Goal: Communication & Community: Participate in discussion

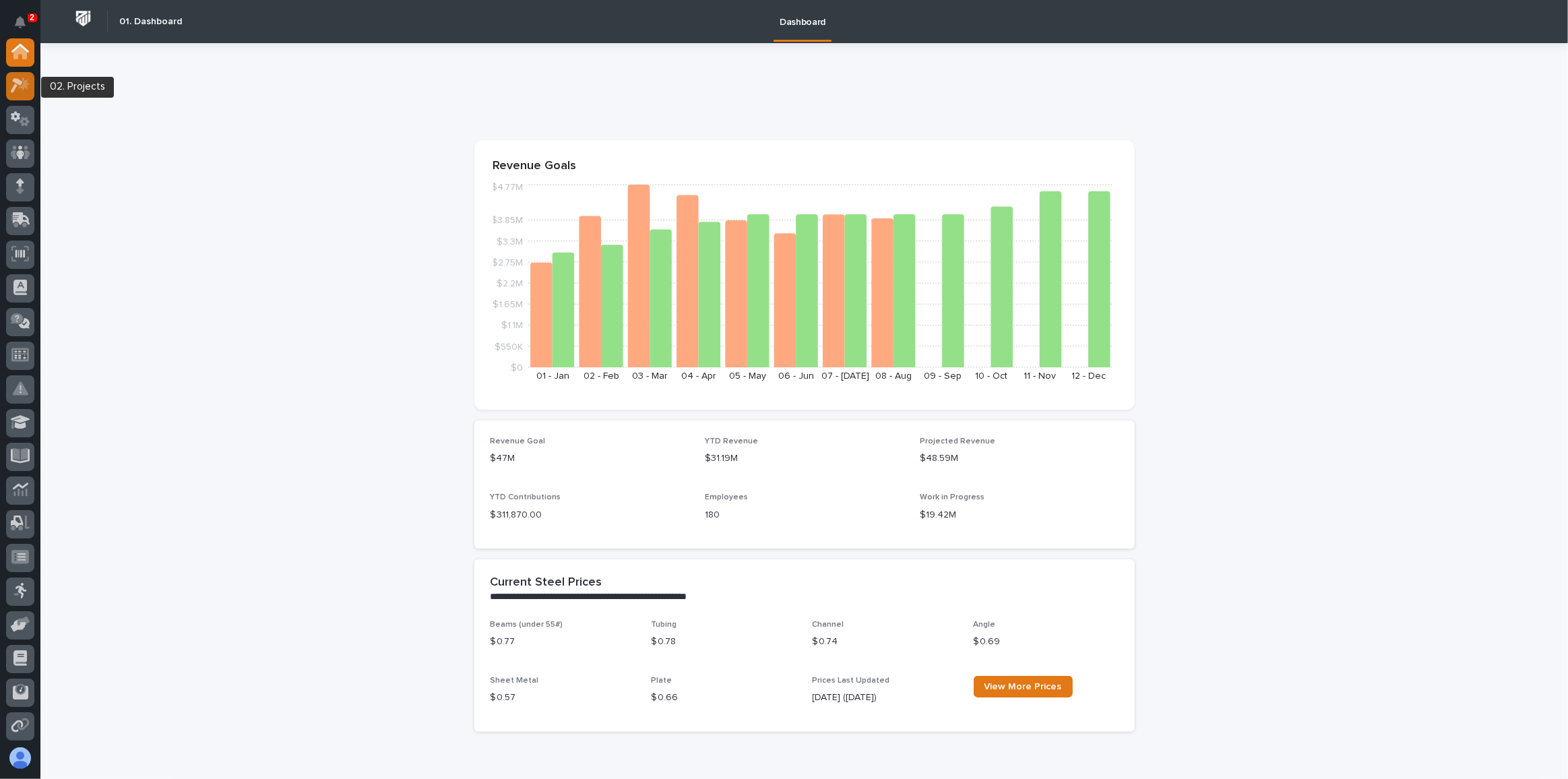
click at [21, 83] on icon at bounding box center [17, 86] width 12 height 15
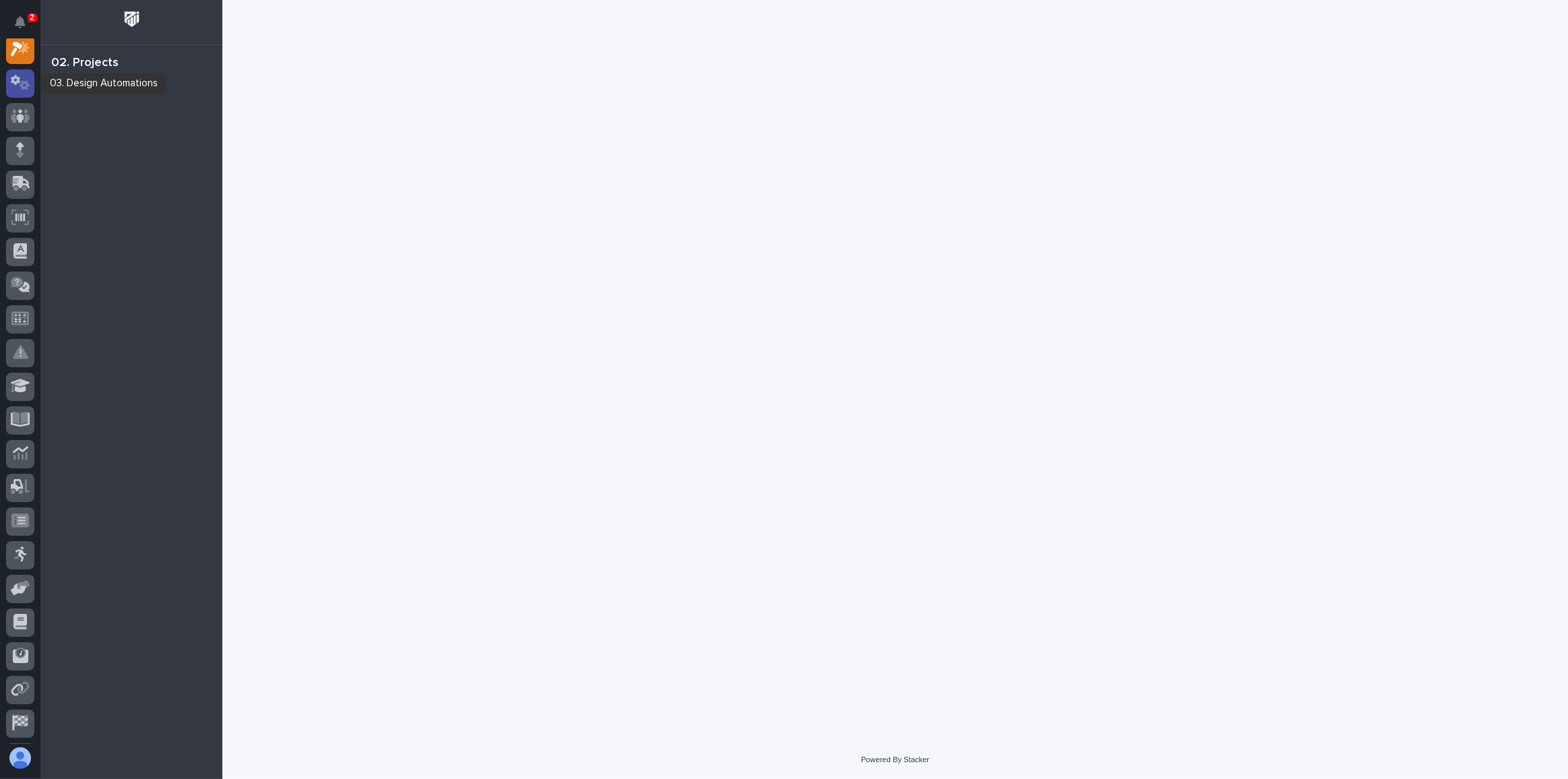
scroll to position [33, 0]
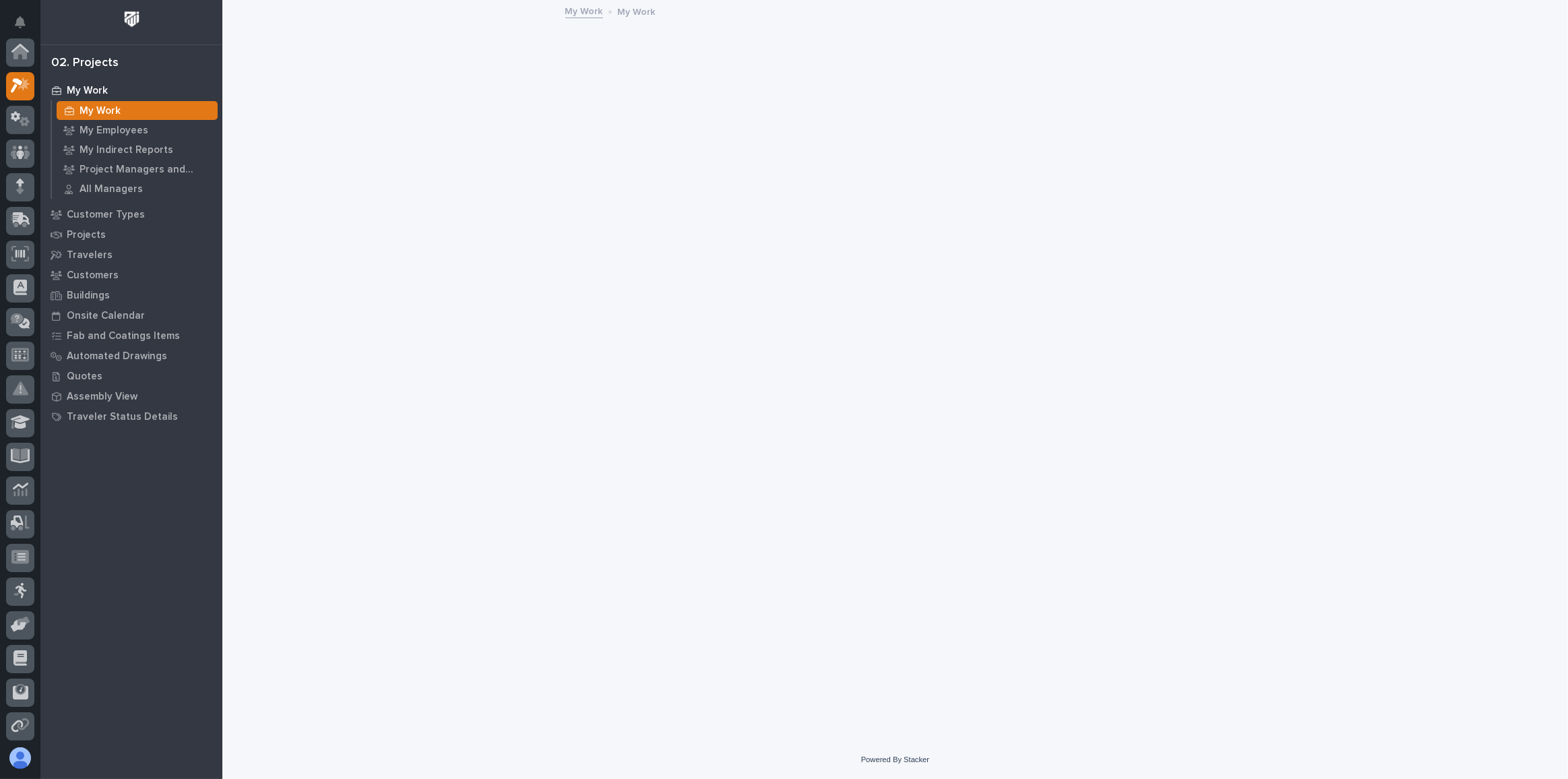
scroll to position [33, 0]
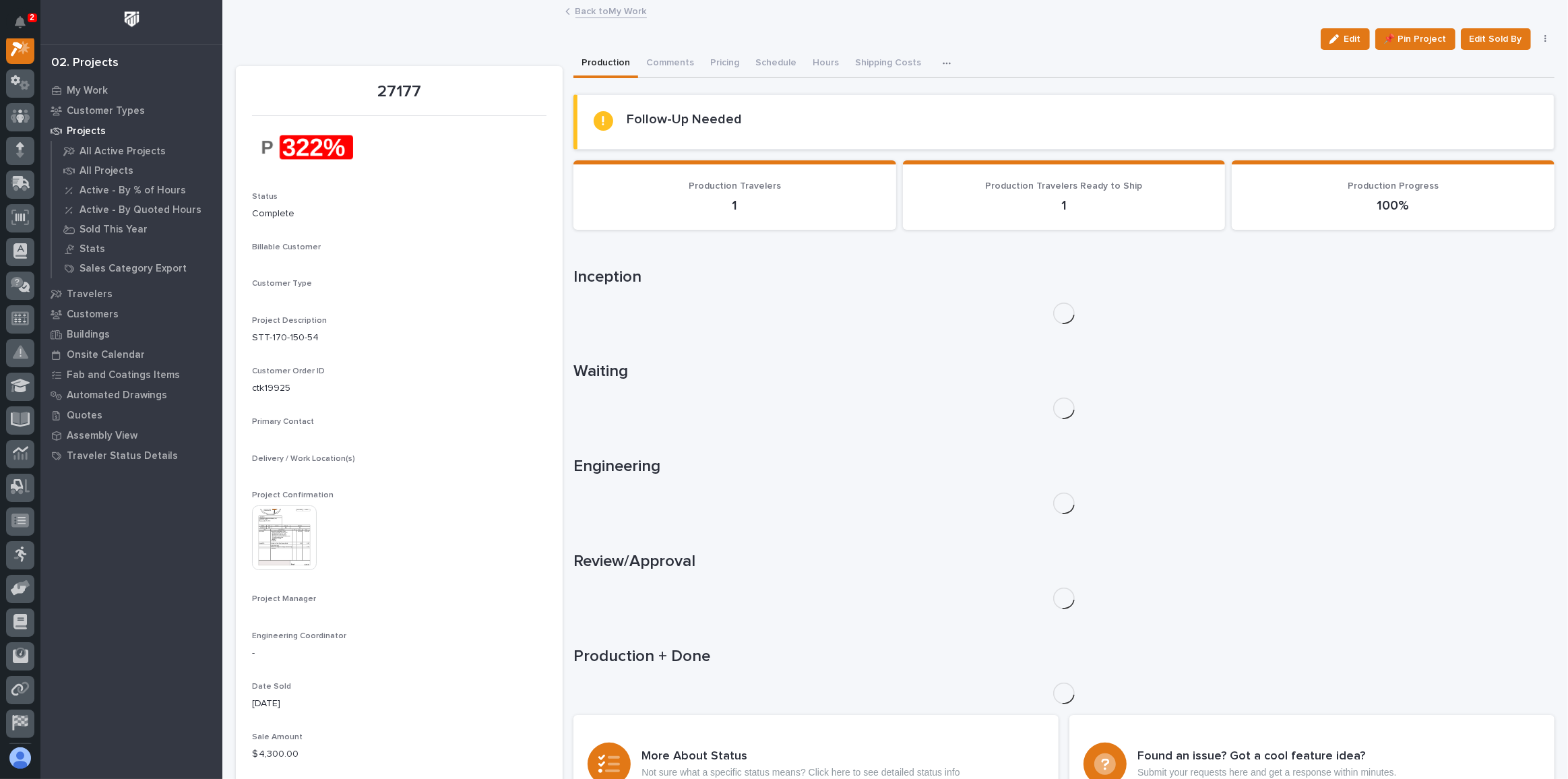
scroll to position [33, 0]
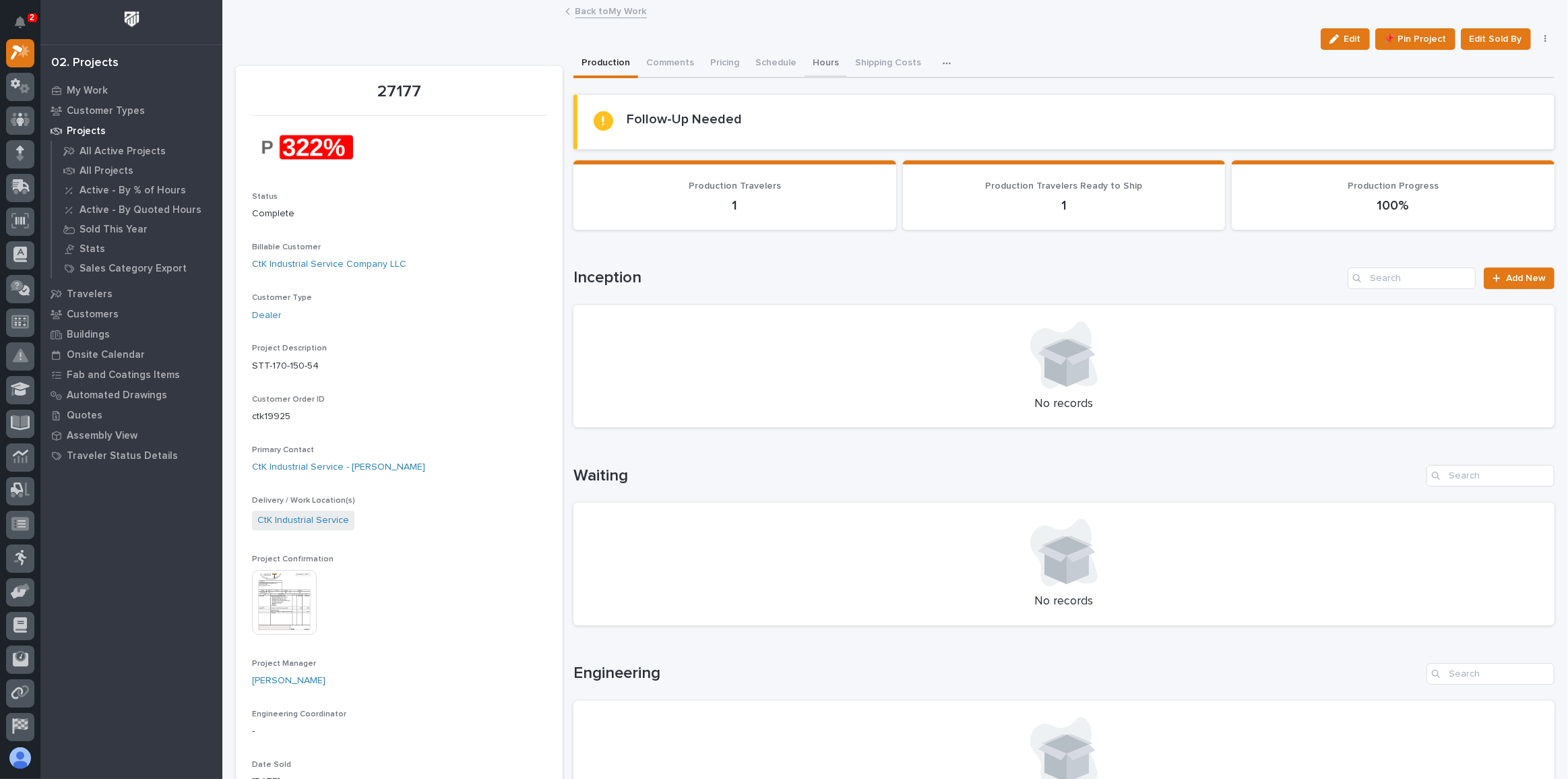
click at [811, 60] on button "Hours" at bounding box center [825, 64] width 43 height 28
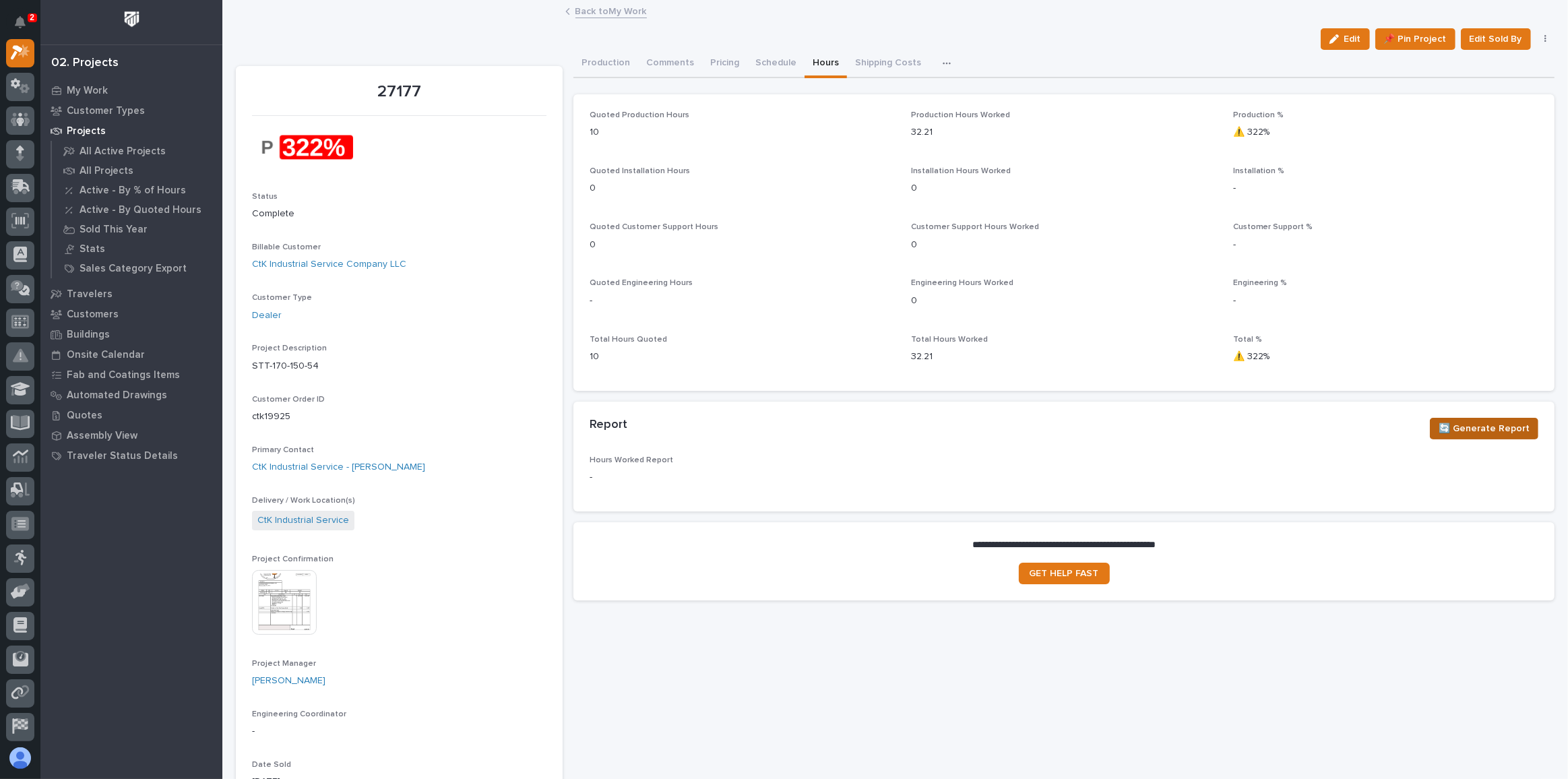
click at [1483, 427] on span "🔄 Generate Report" at bounding box center [1483, 428] width 91 height 16
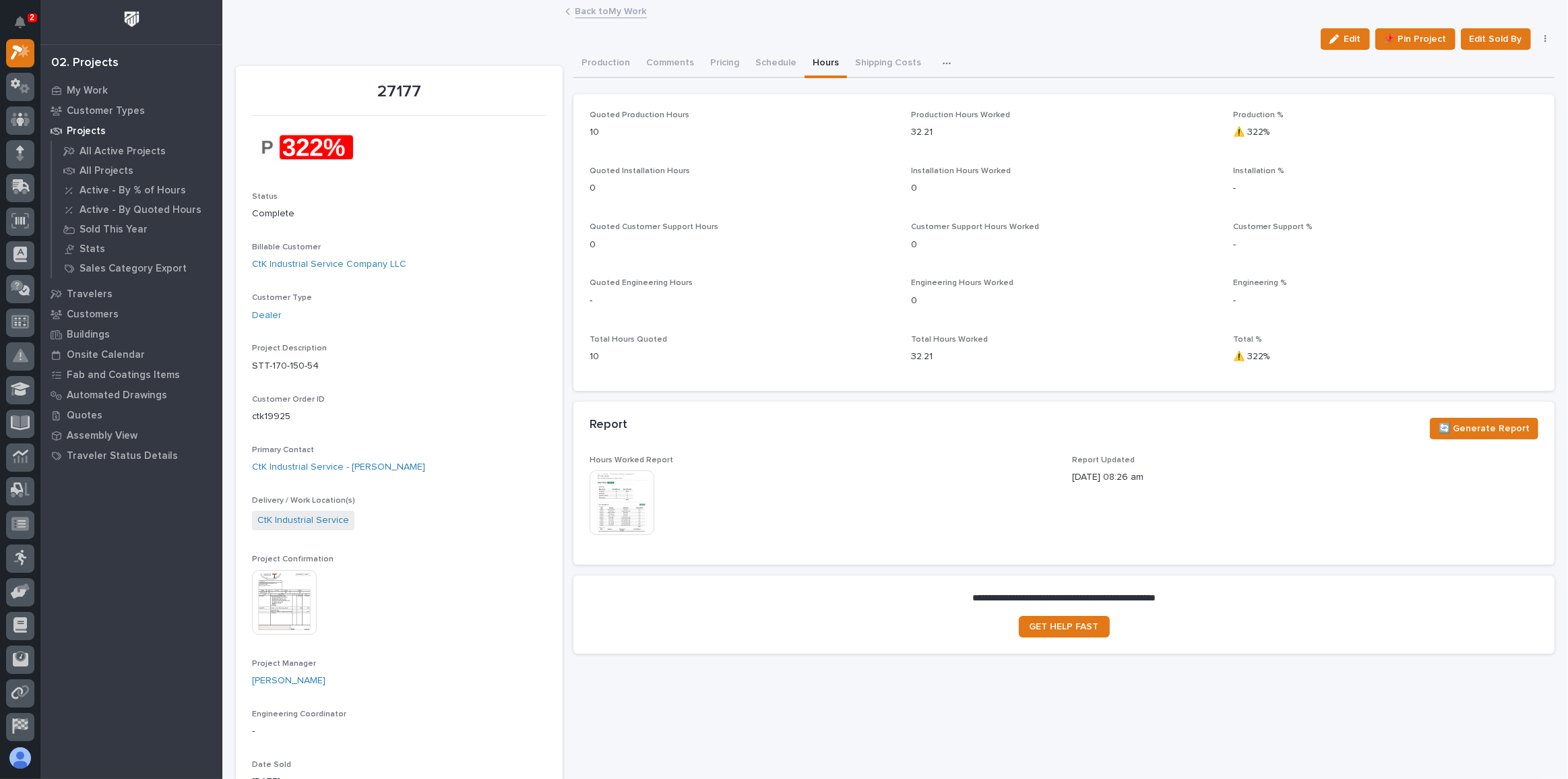
click at [616, 501] on img at bounding box center [622, 502] width 64 height 64
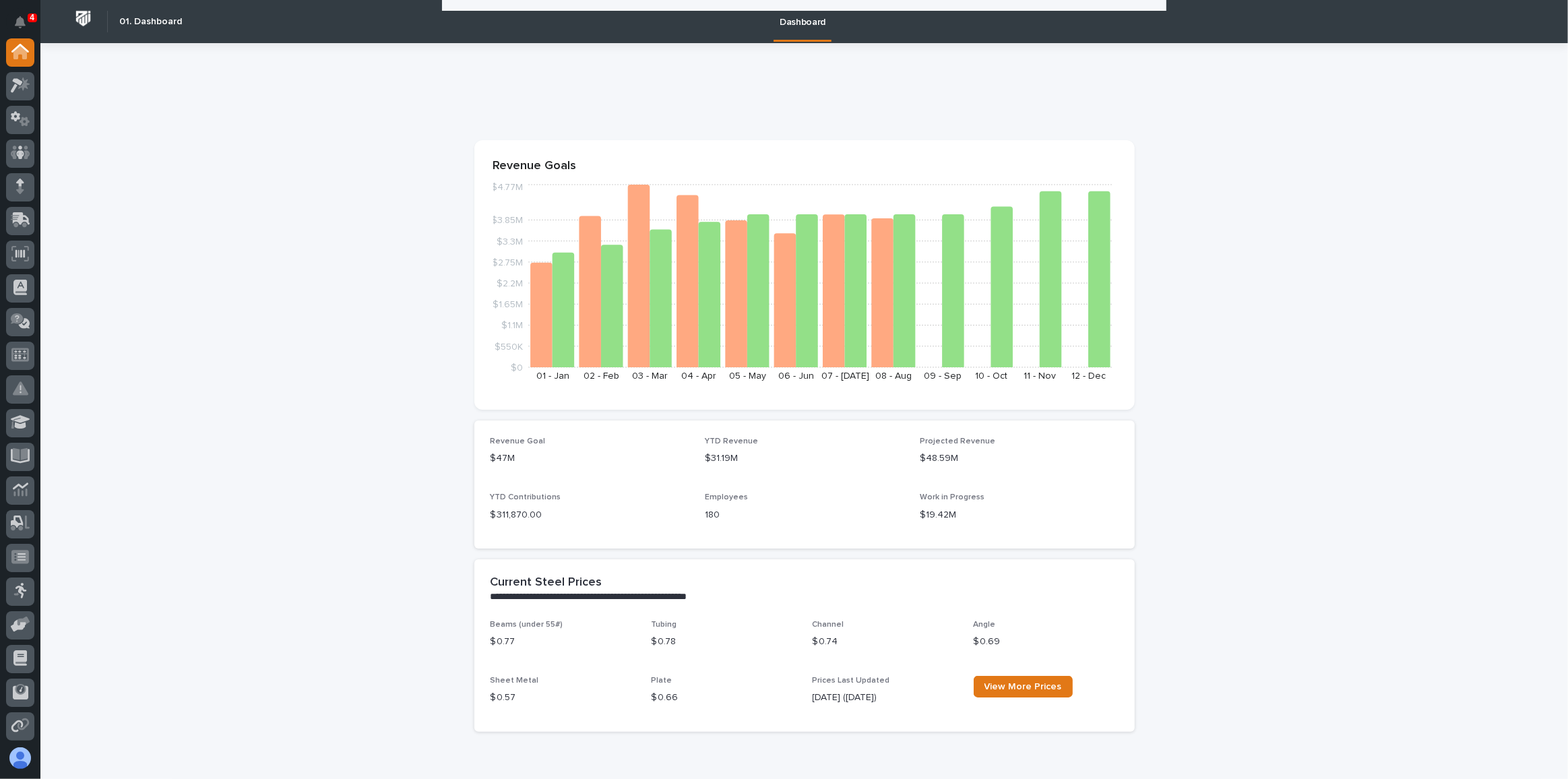
scroll to position [817, 0]
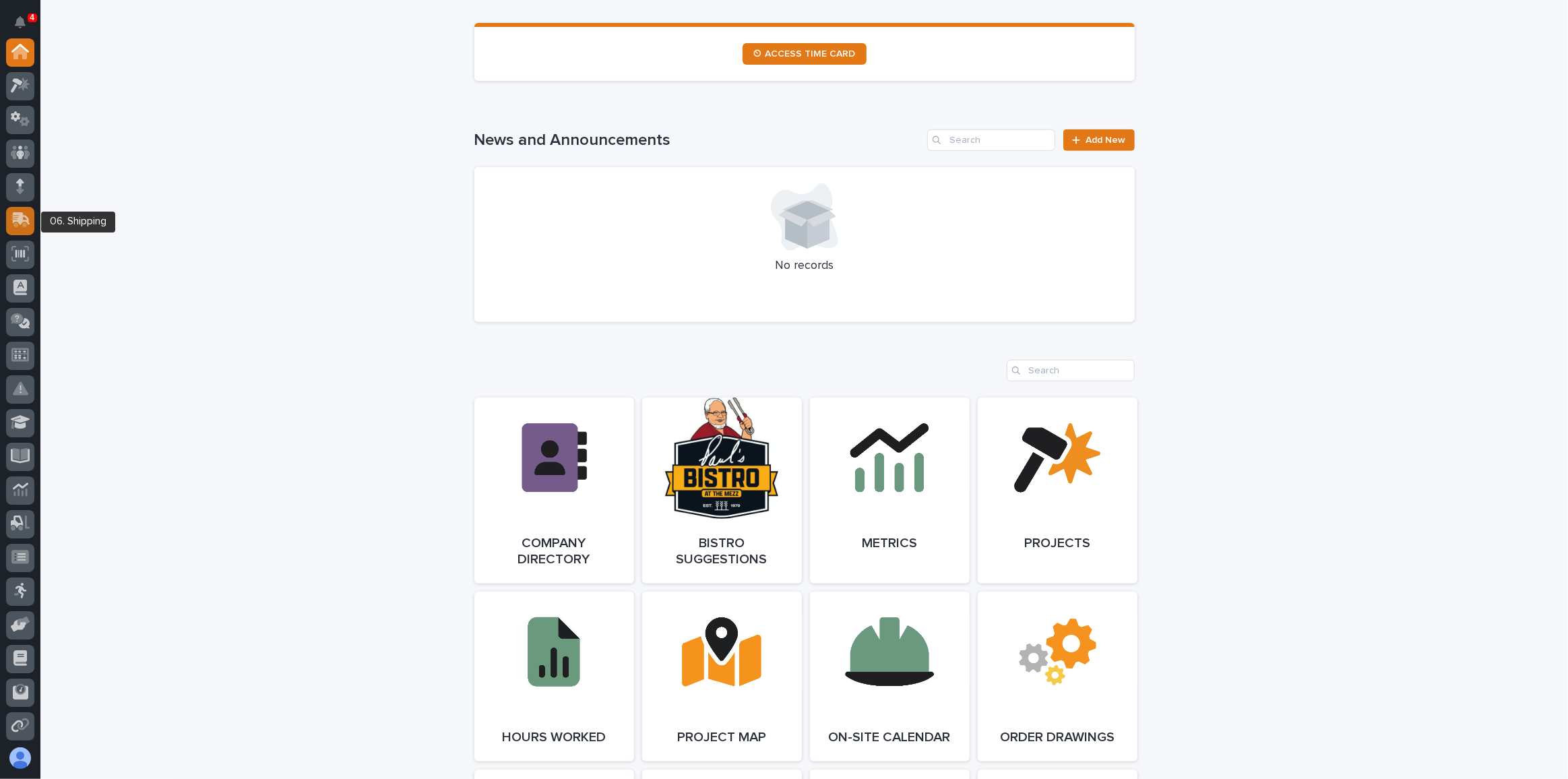
click at [22, 218] on icon at bounding box center [21, 218] width 18 height 13
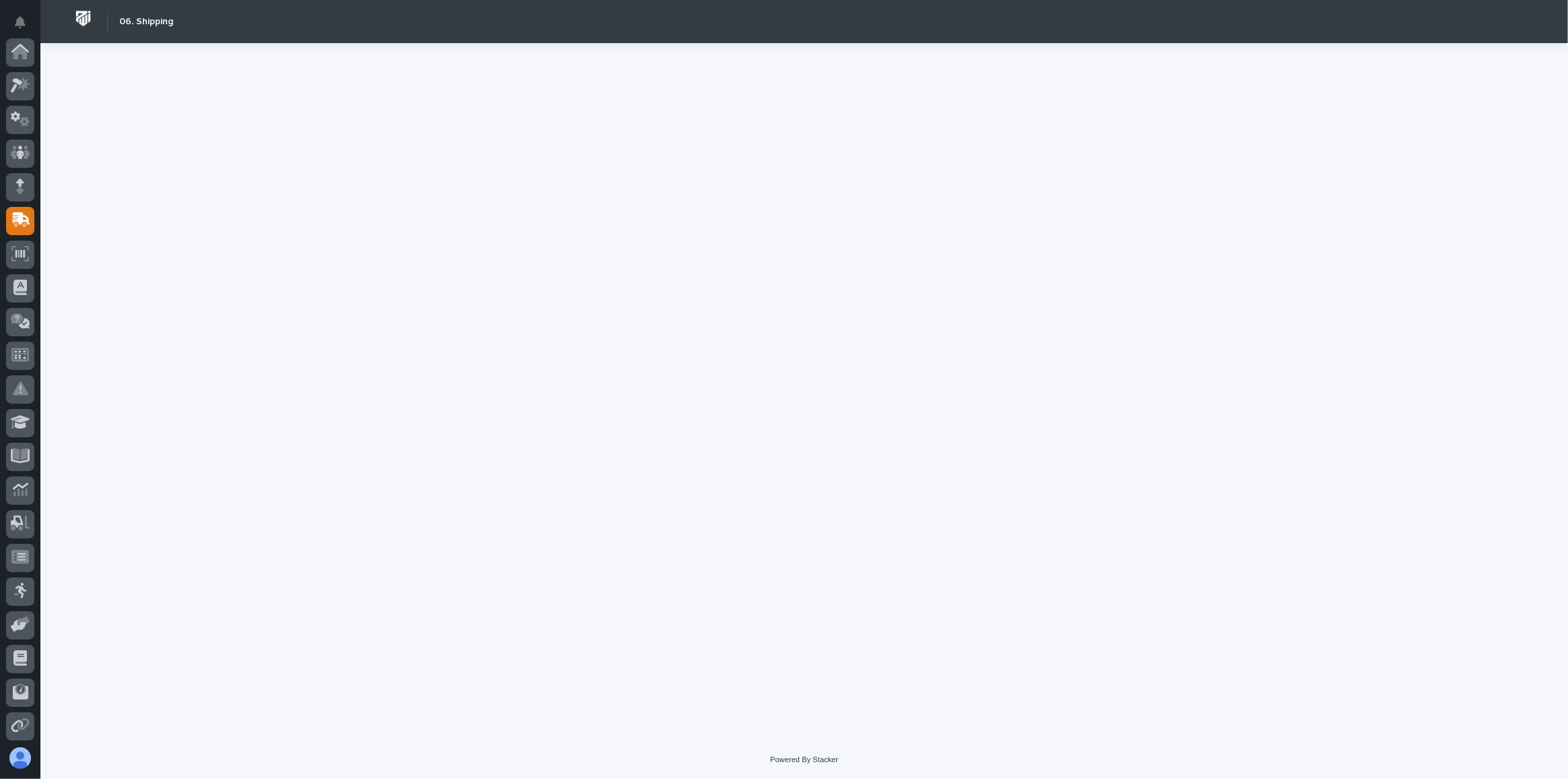
scroll to position [136, 0]
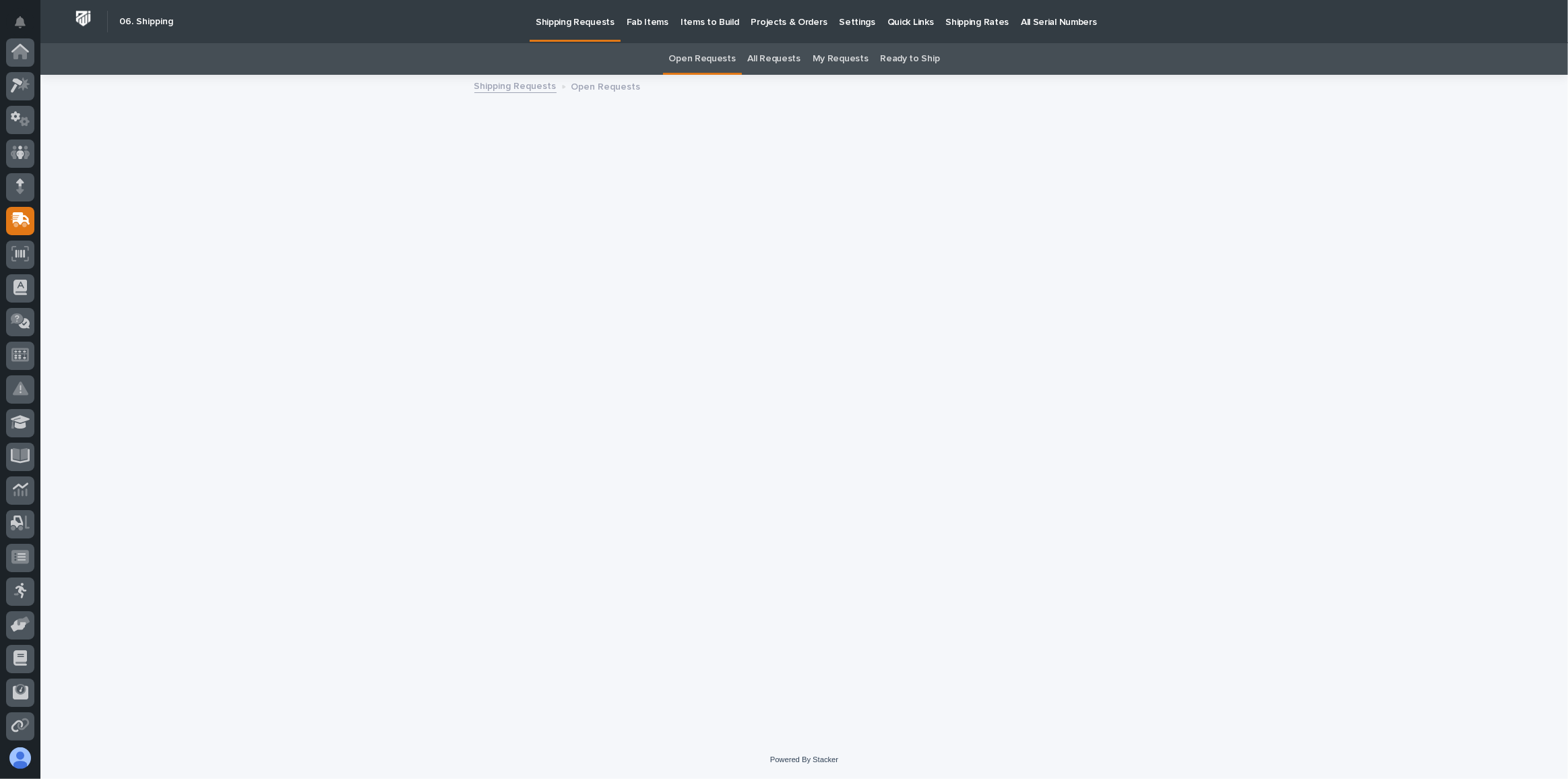
scroll to position [136, 0]
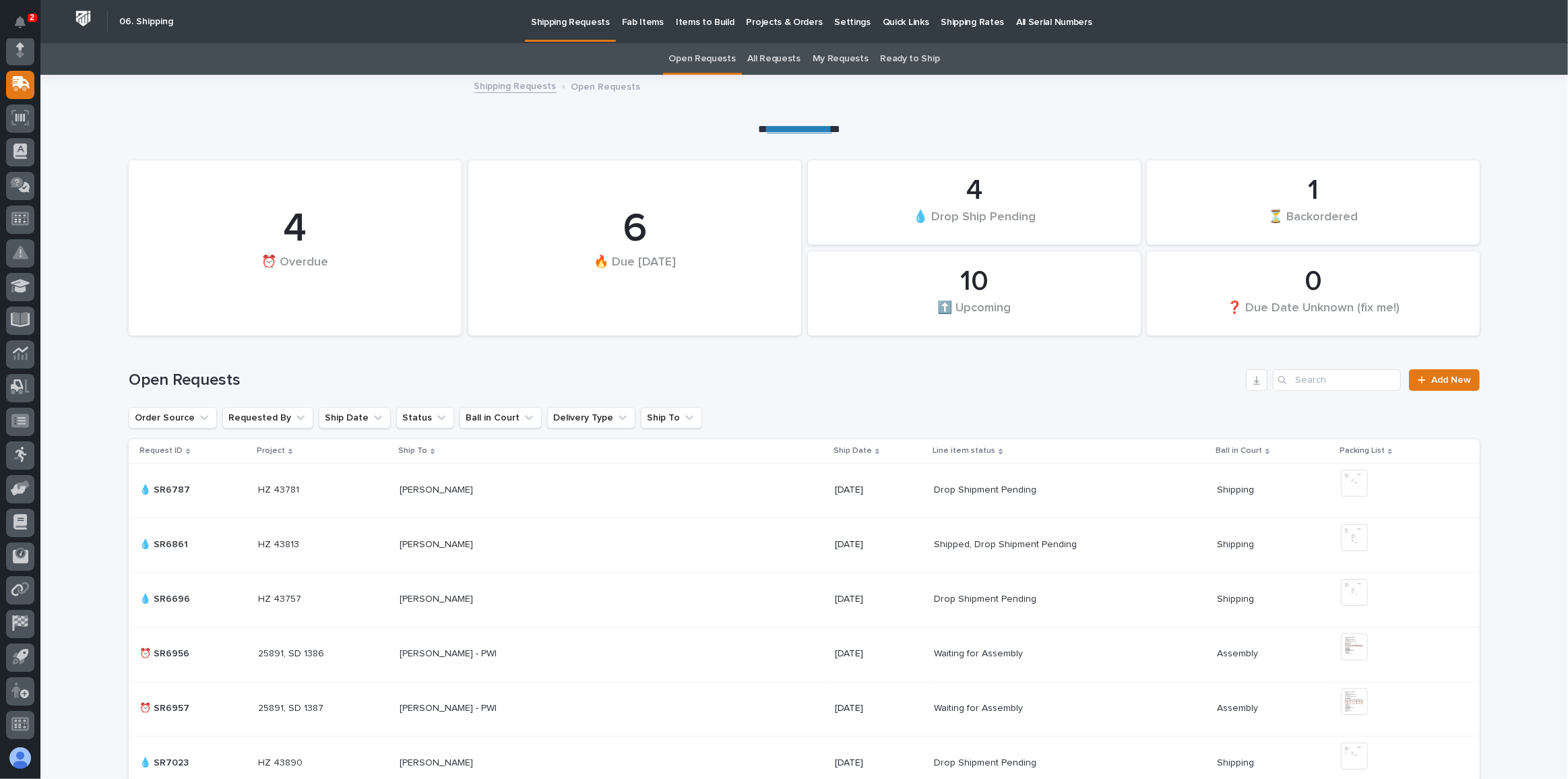
click at [836, 57] on link "My Requests" at bounding box center [840, 59] width 56 height 32
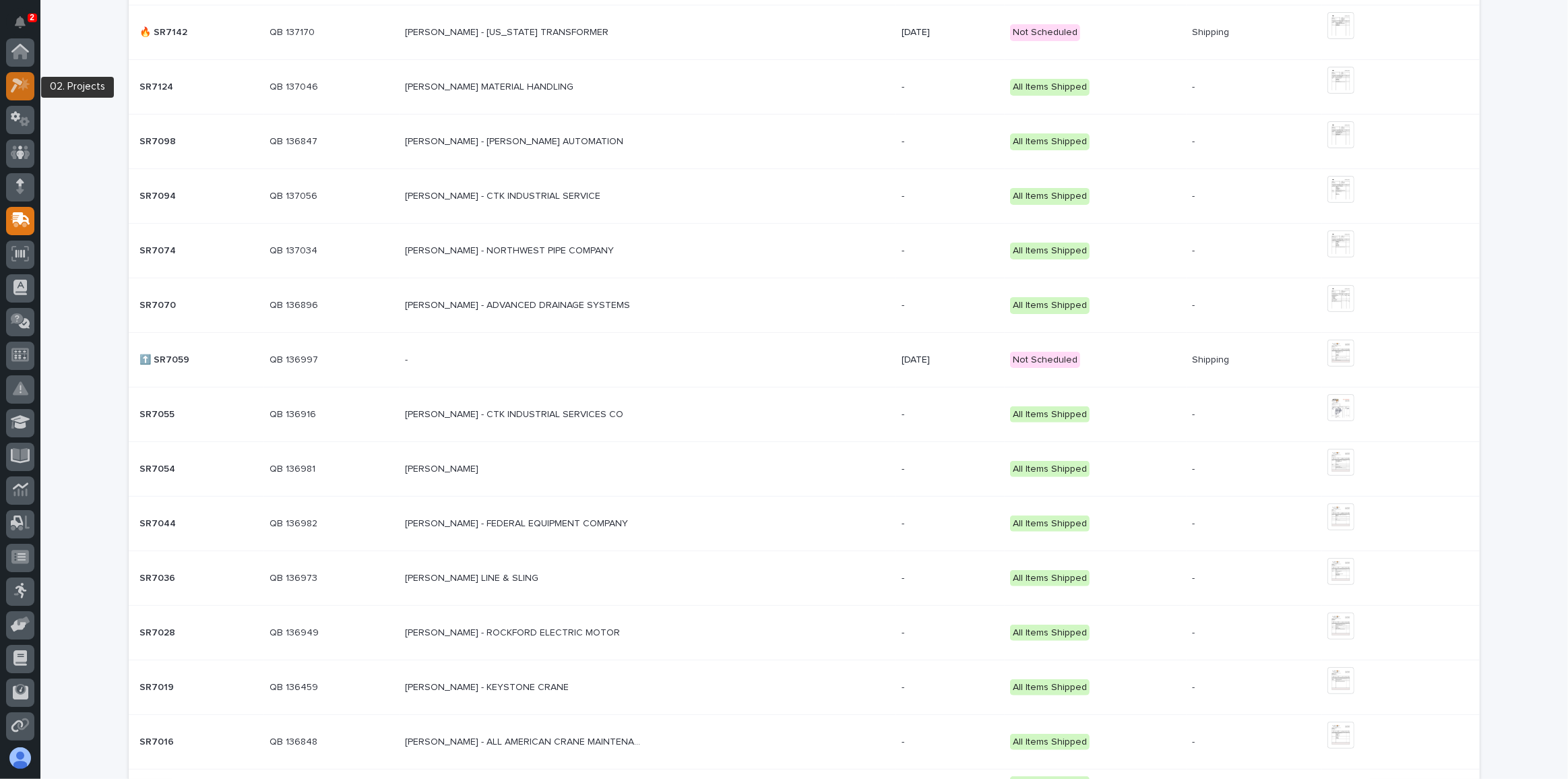
click at [17, 82] on icon at bounding box center [17, 86] width 12 height 15
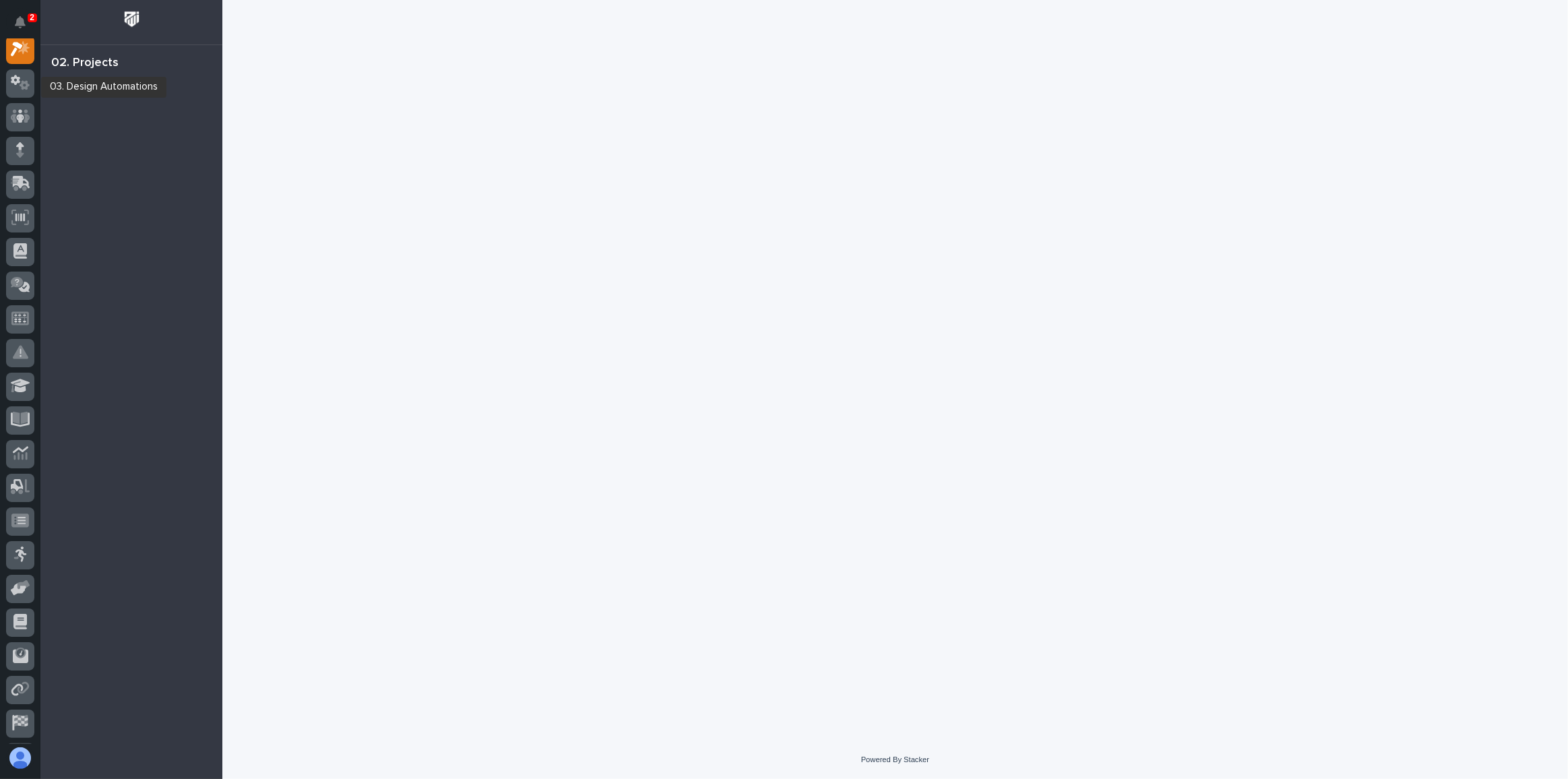
scroll to position [33, 0]
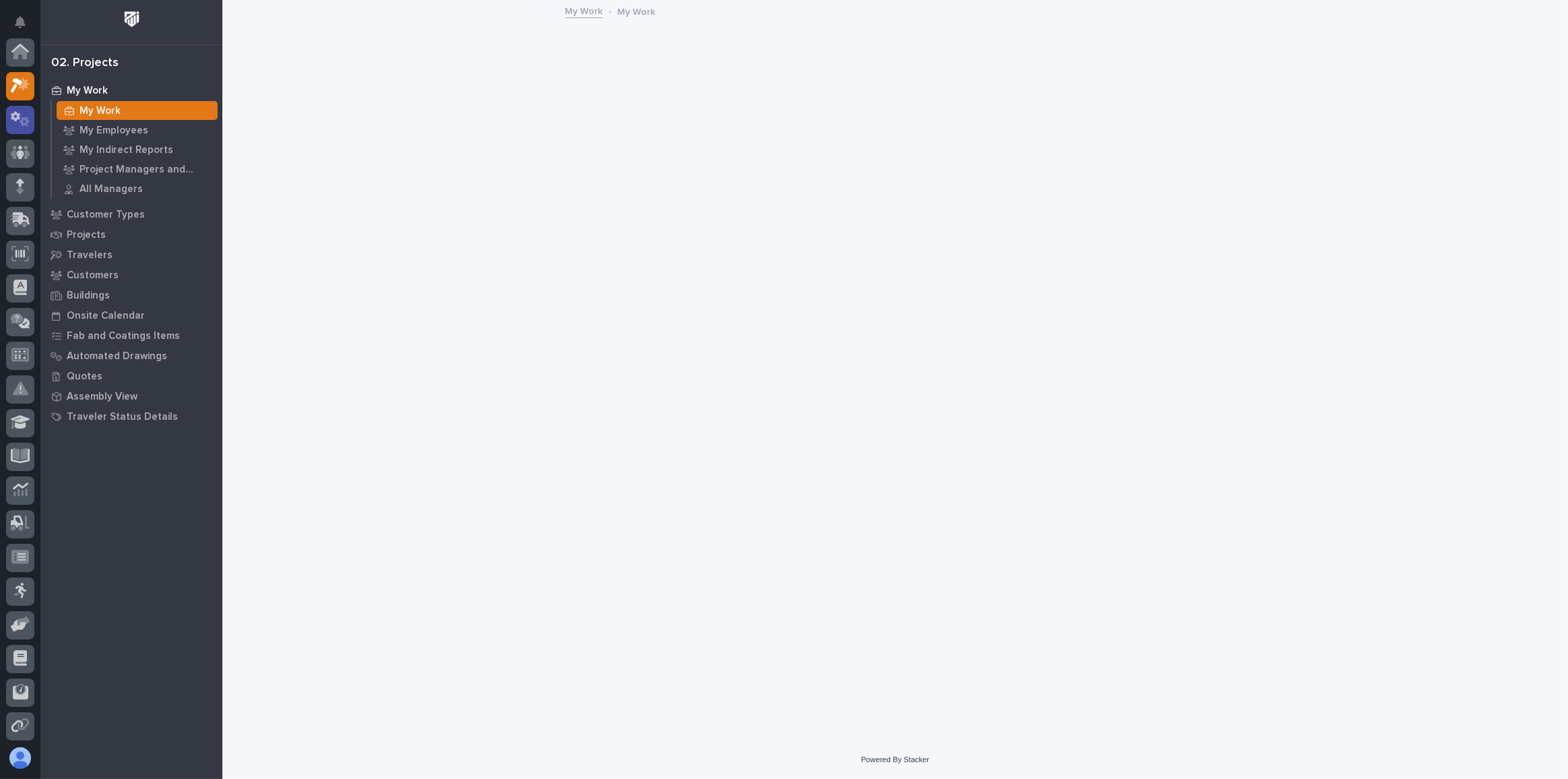
scroll to position [33, 0]
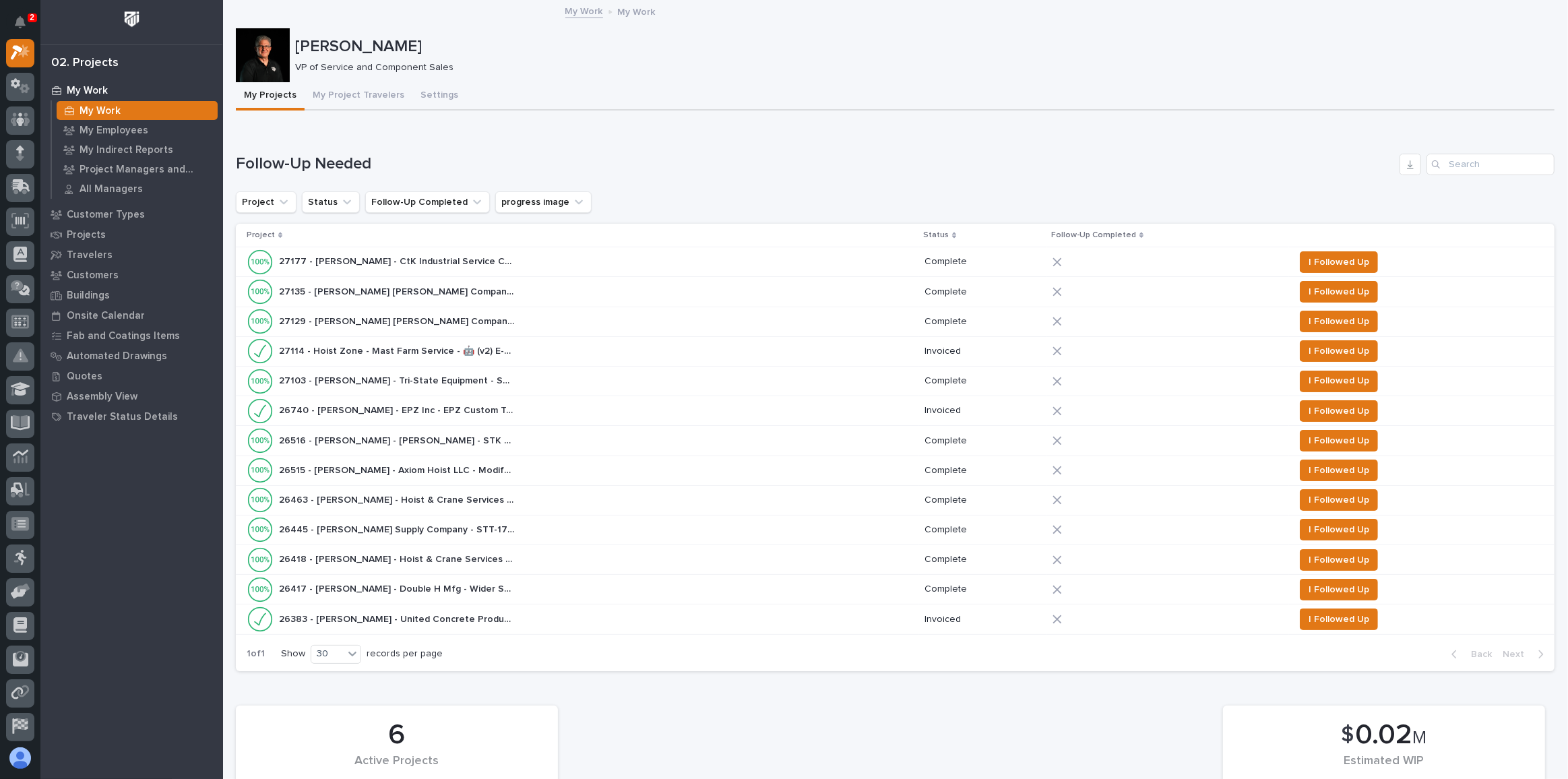
click at [374, 260] on p "27177 - [PERSON_NAME] - CtK Industrial Service Company LLC - STT-170-150-54" at bounding box center [398, 260] width 239 height 14
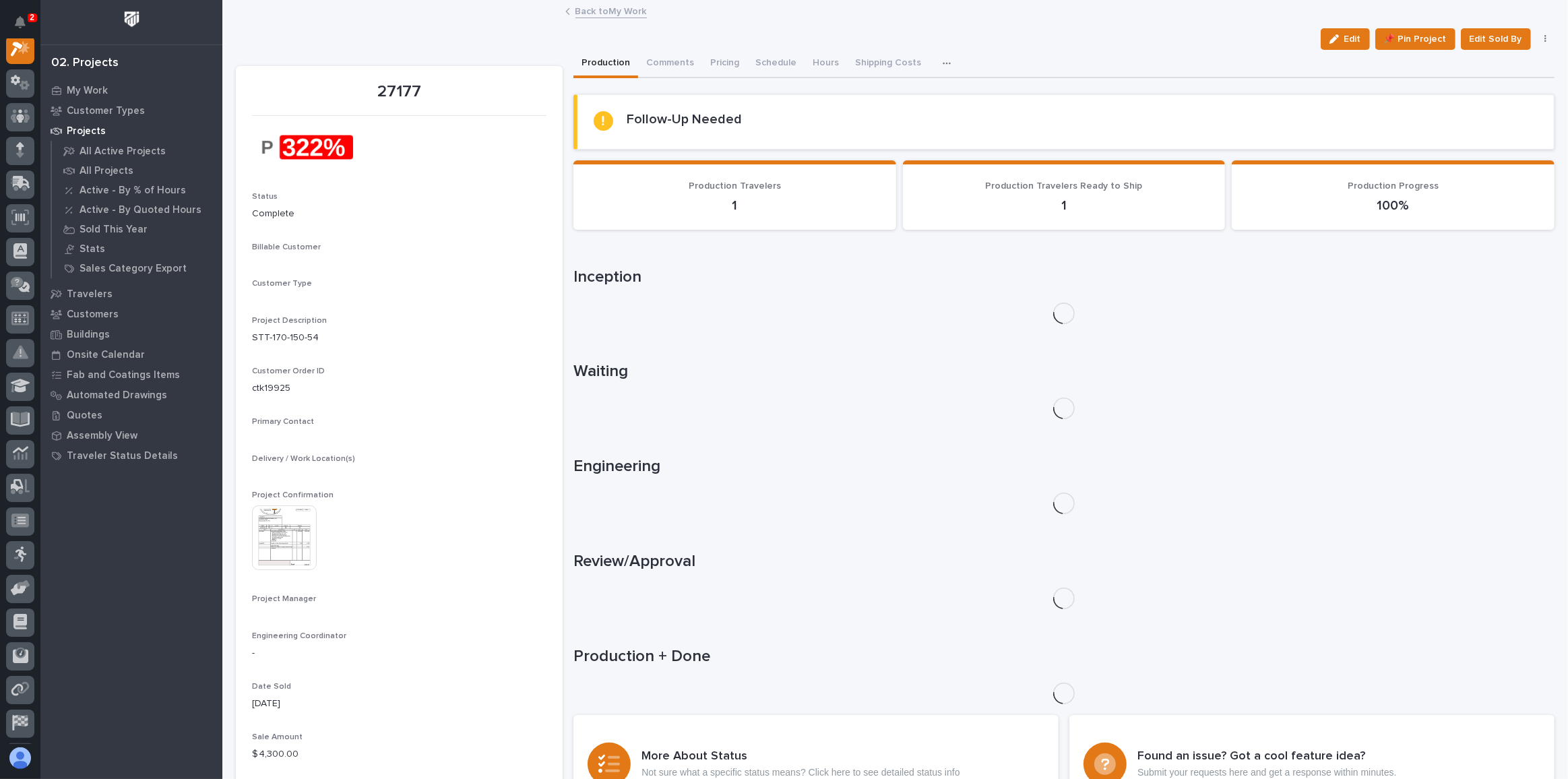
scroll to position [33, 0]
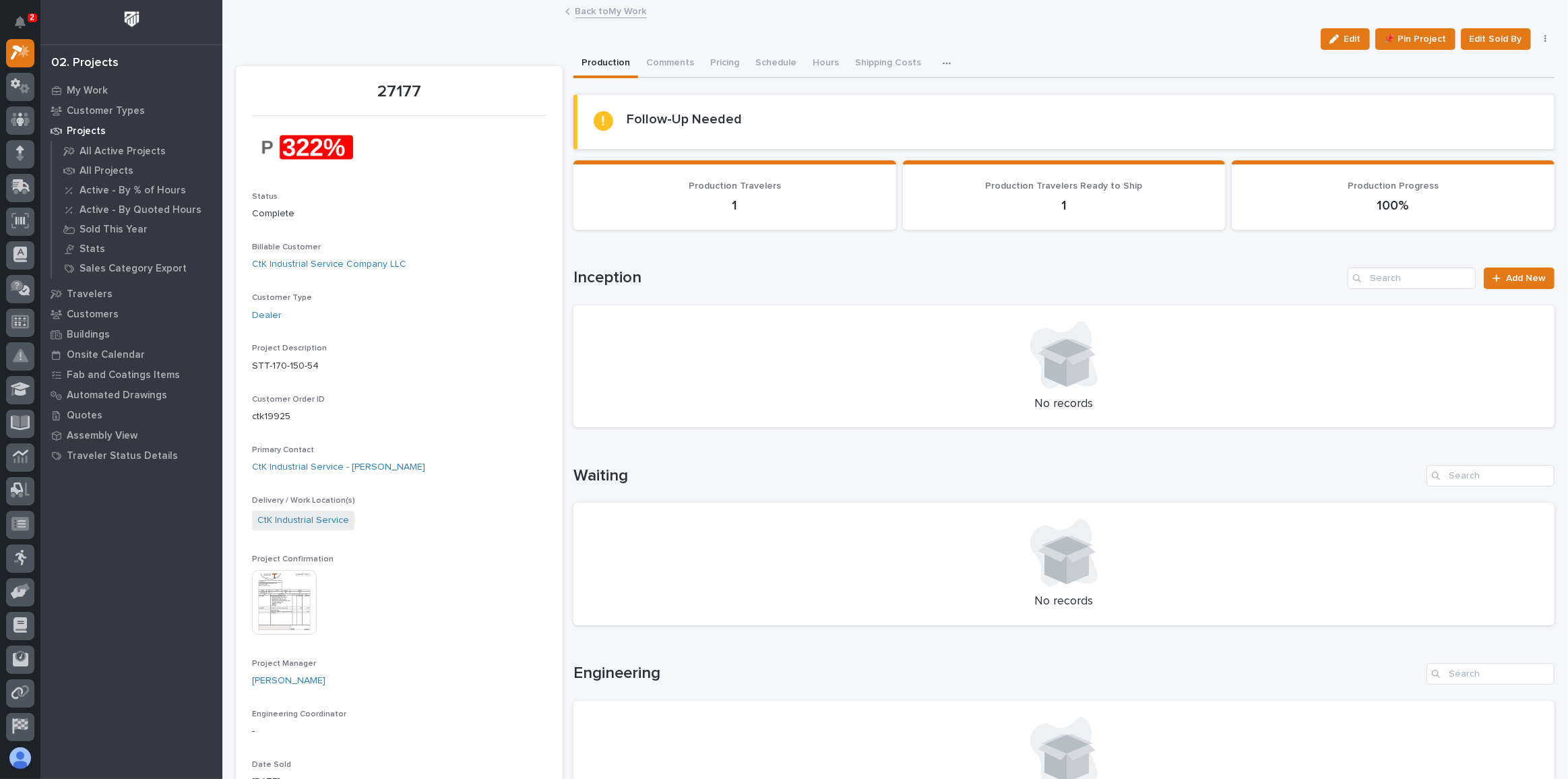
click at [281, 598] on img at bounding box center [284, 601] width 64 height 64
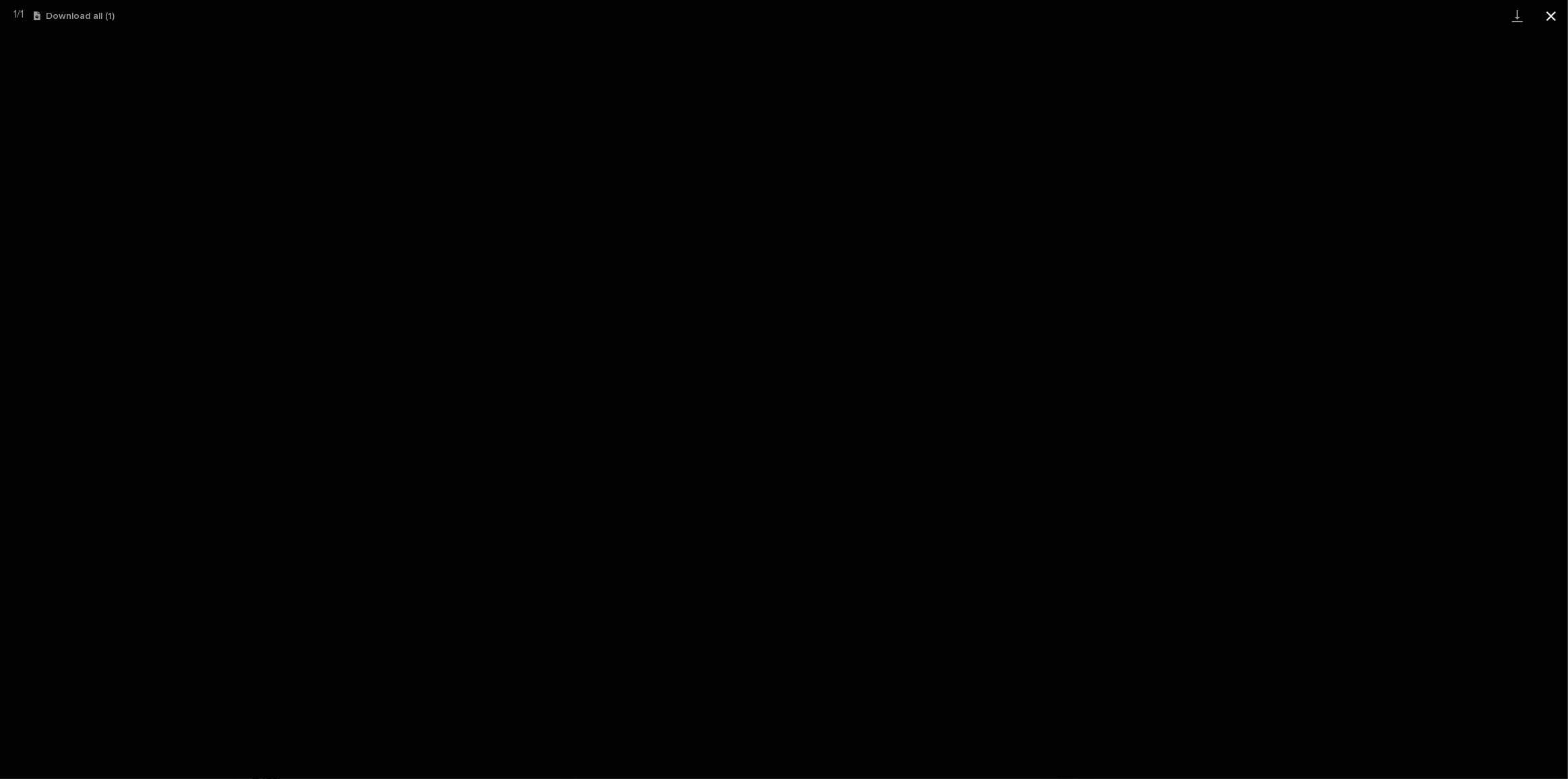
click at [1550, 13] on button "Close gallery" at bounding box center [1550, 16] width 34 height 32
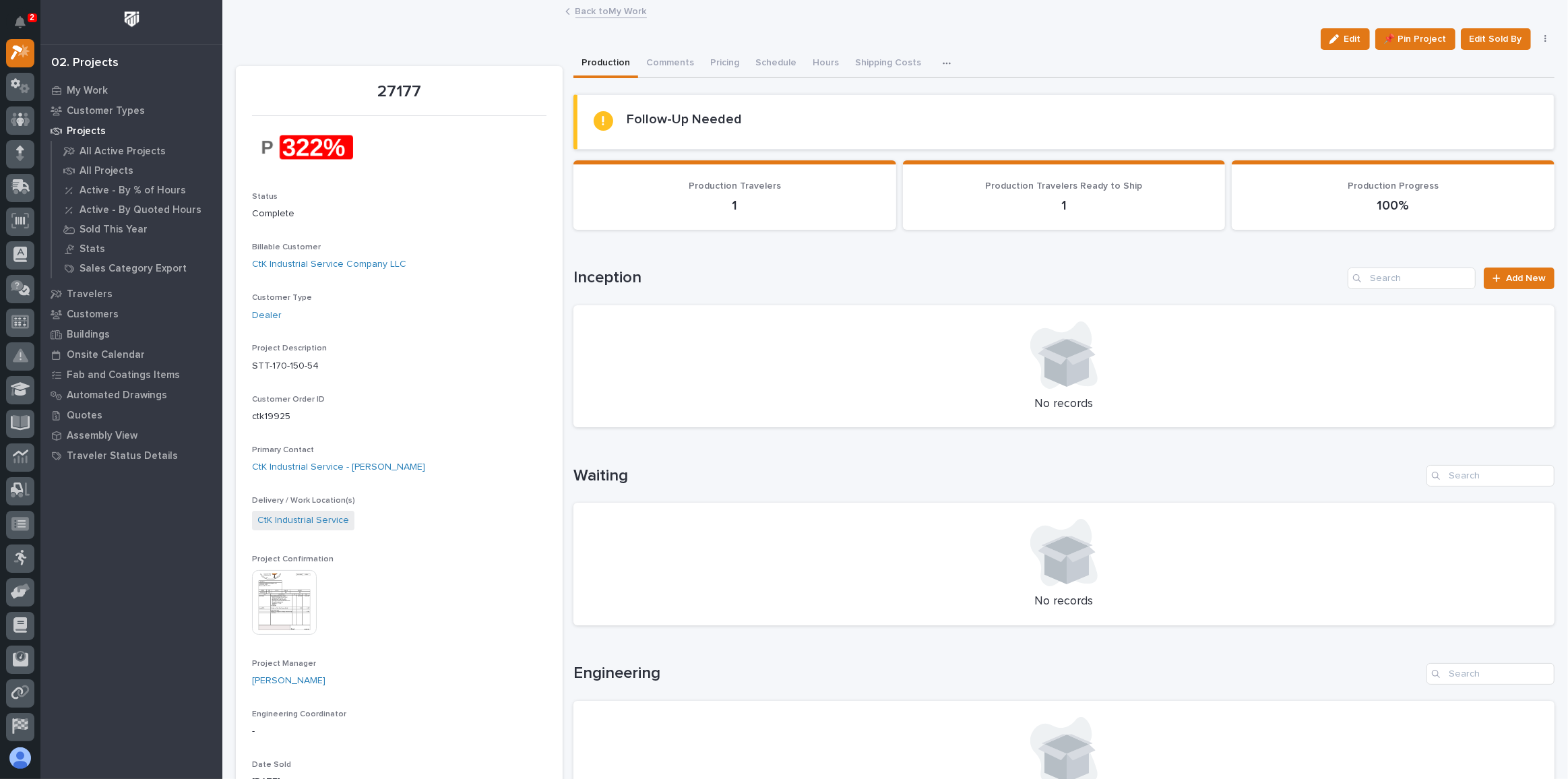
click at [1338, 36] on div "button" at bounding box center [1337, 39] width 15 height 9
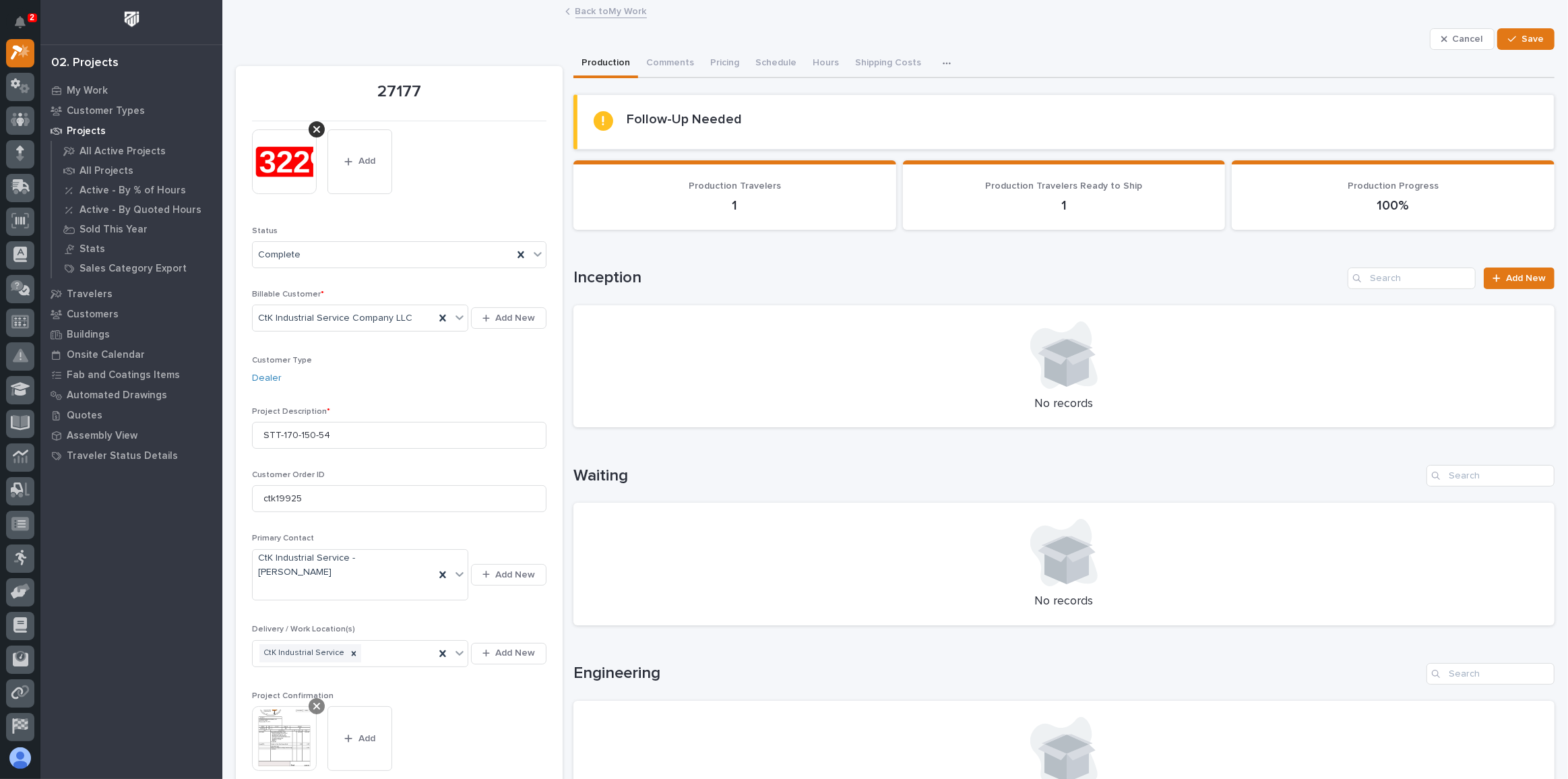
click at [317, 703] on icon at bounding box center [317, 706] width 7 height 7
click at [264, 706] on button "Add" at bounding box center [284, 717] width 64 height 22
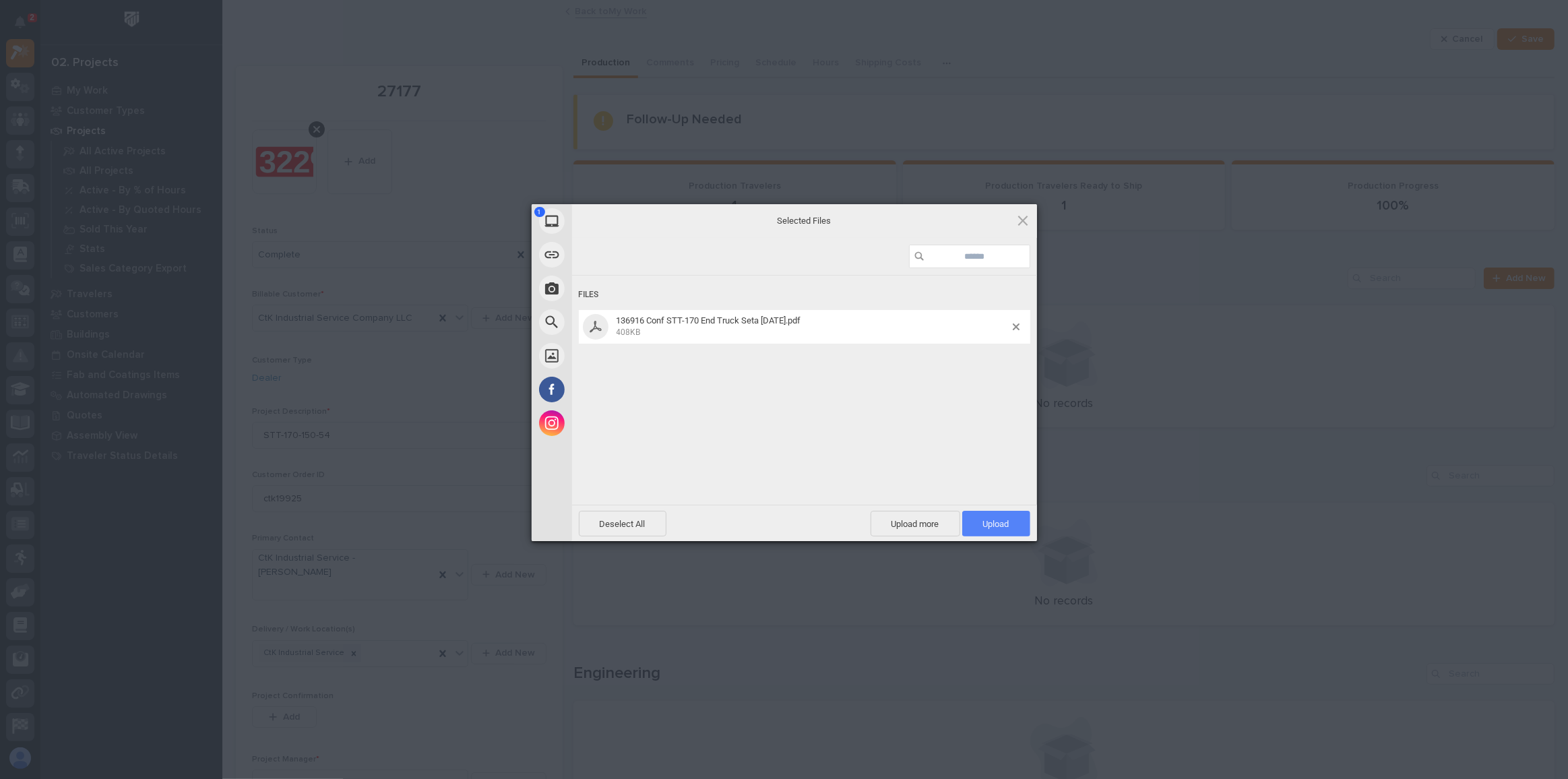
click at [994, 518] on span "Upload 1" at bounding box center [995, 524] width 26 height 10
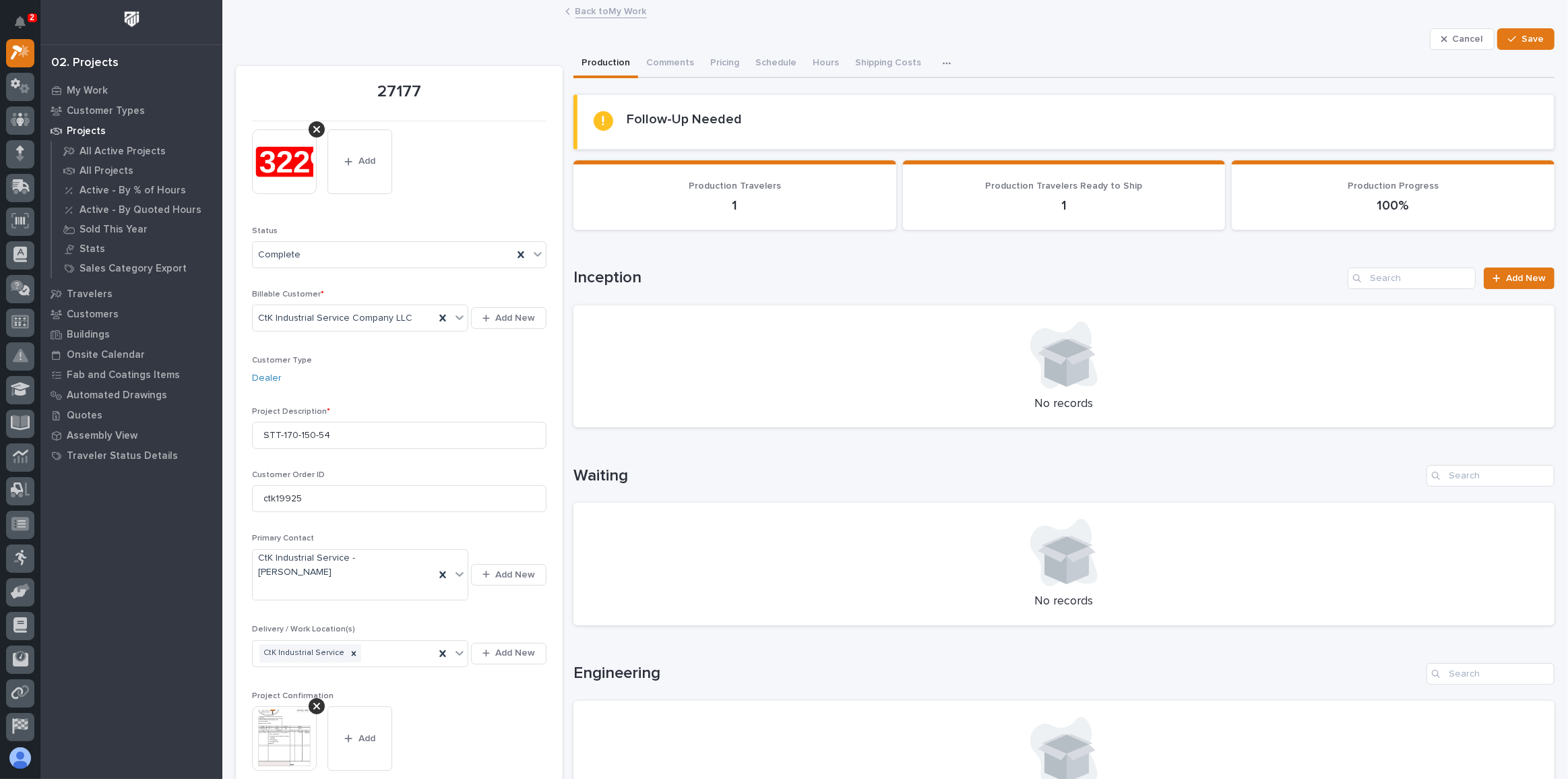
click at [278, 706] on img at bounding box center [284, 738] width 64 height 64
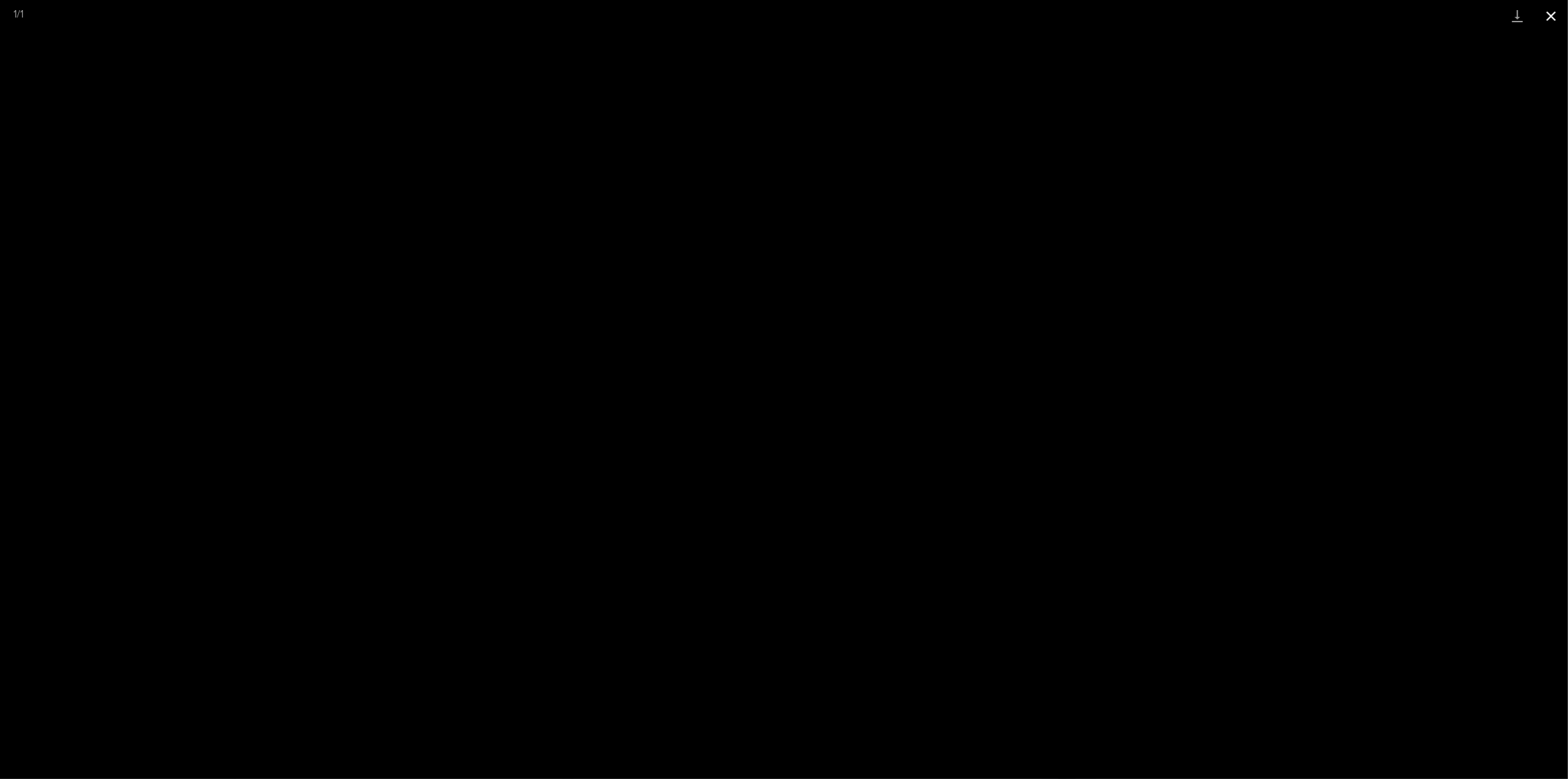
click at [1552, 9] on button "Close gallery" at bounding box center [1550, 16] width 34 height 32
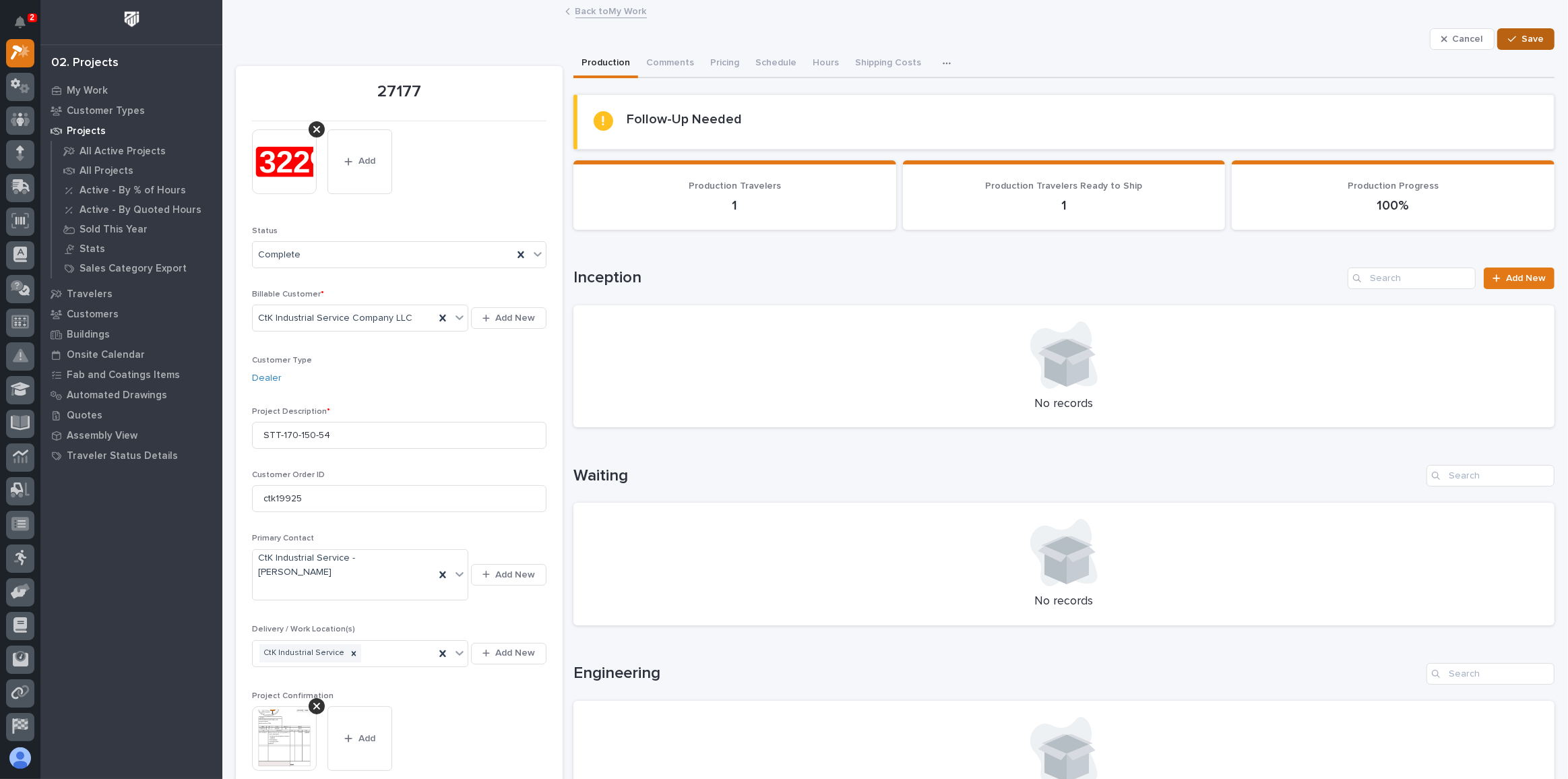
click at [1523, 36] on span "Save" at bounding box center [1532, 39] width 23 height 12
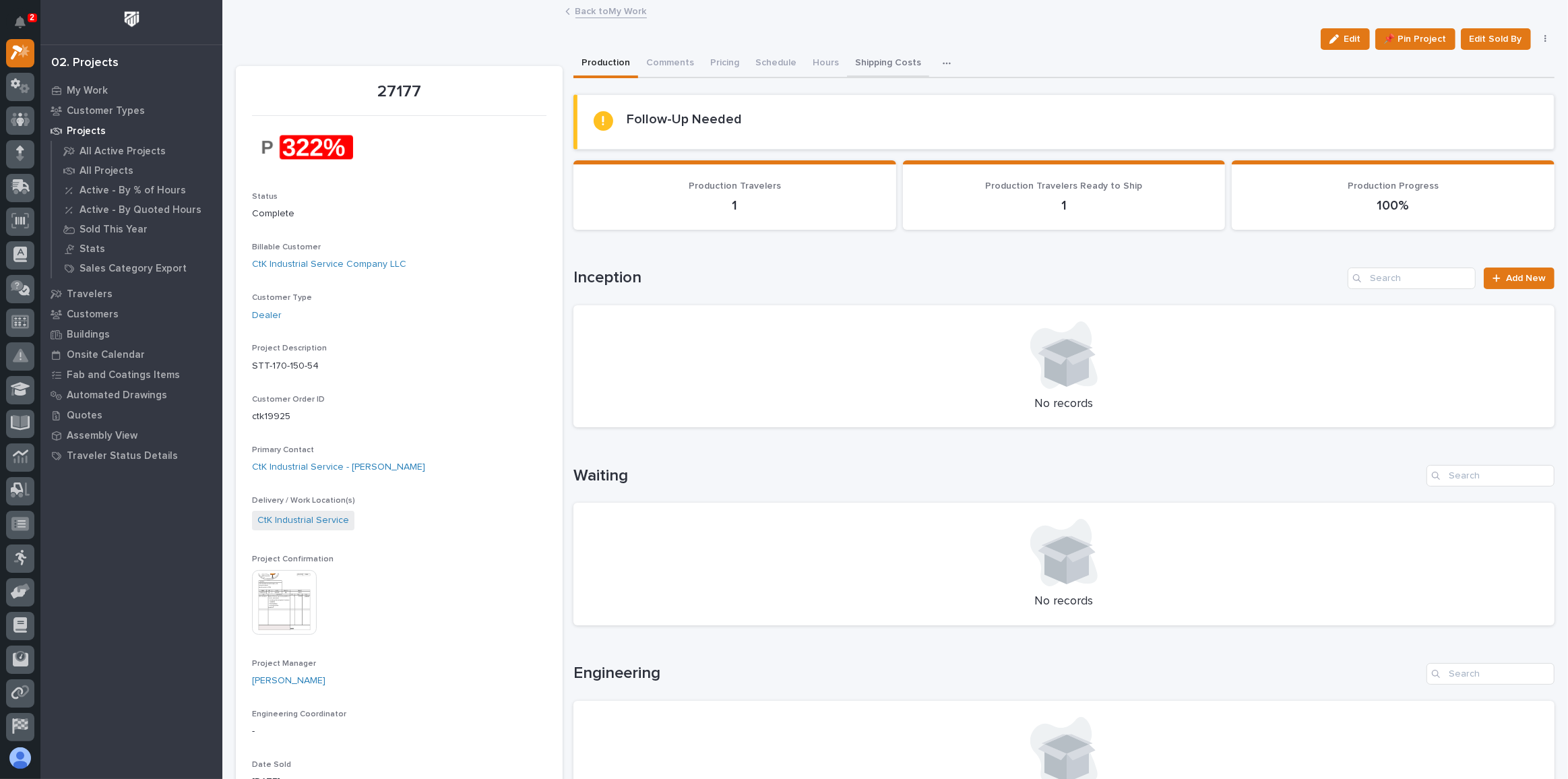
click at [859, 60] on button "Shipping Costs" at bounding box center [888, 64] width 82 height 28
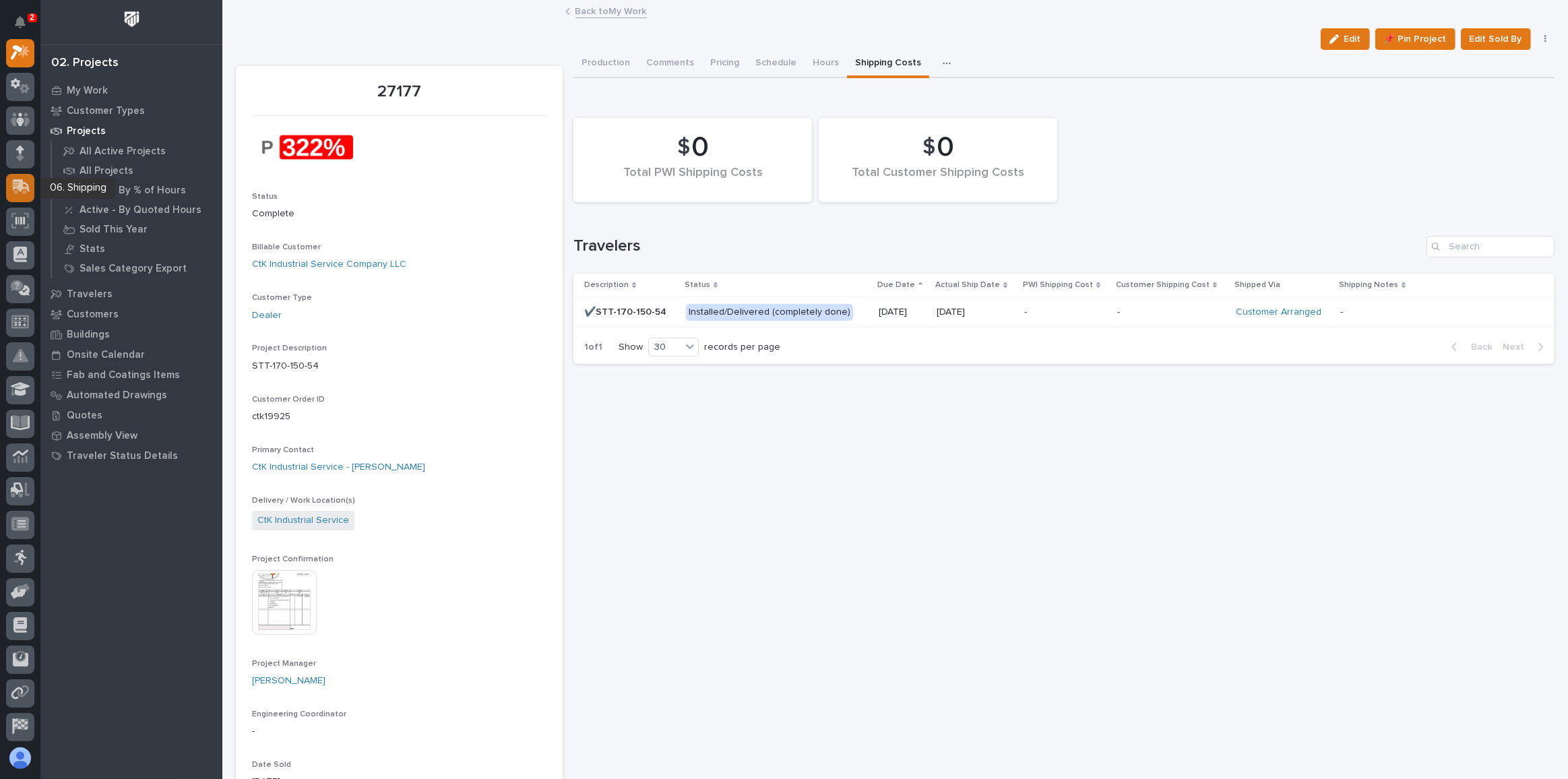
click at [23, 179] on icon at bounding box center [20, 187] width 19 height 15
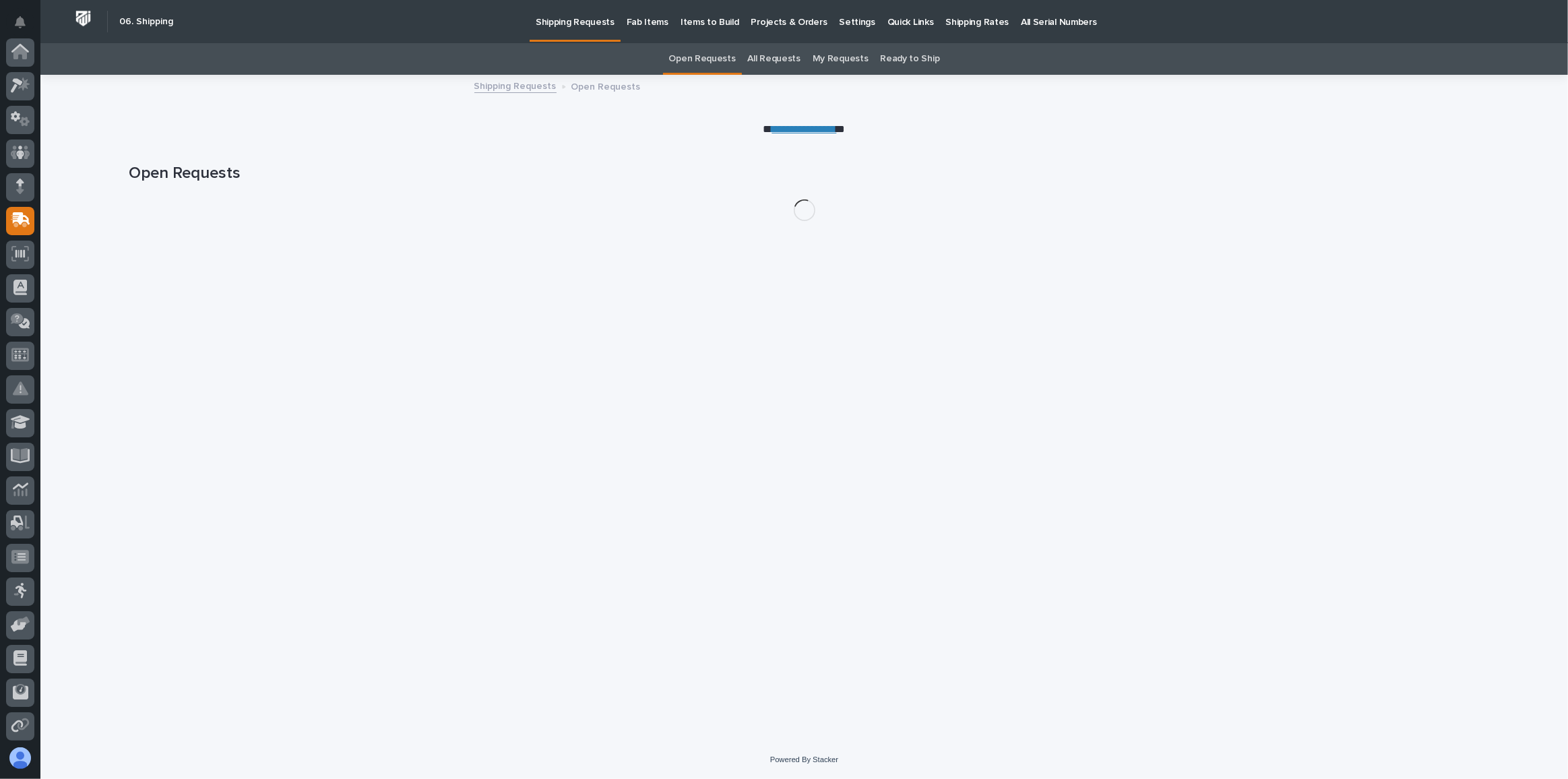
scroll to position [136, 0]
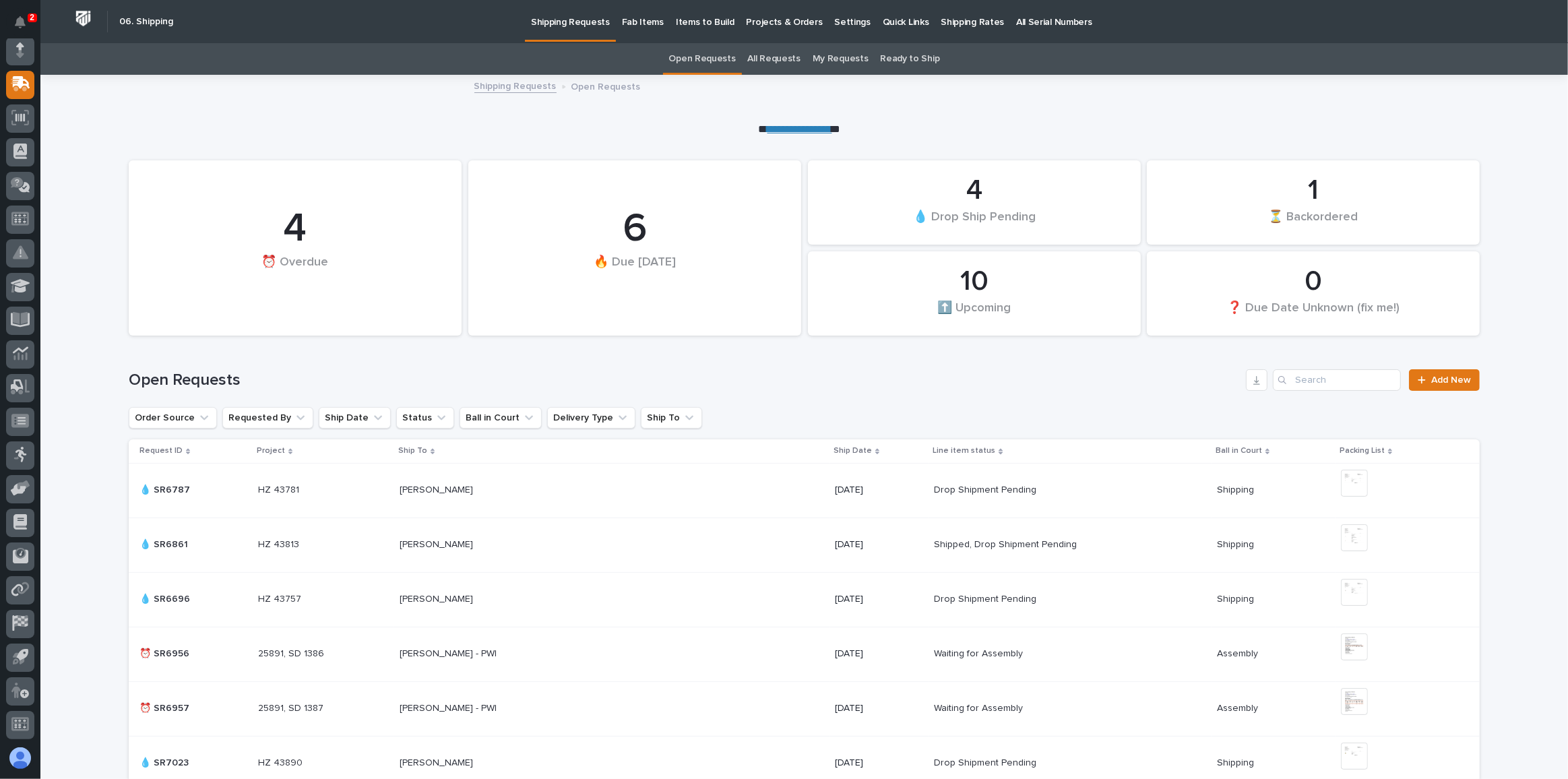
click at [836, 58] on link "My Requests" at bounding box center [840, 59] width 56 height 32
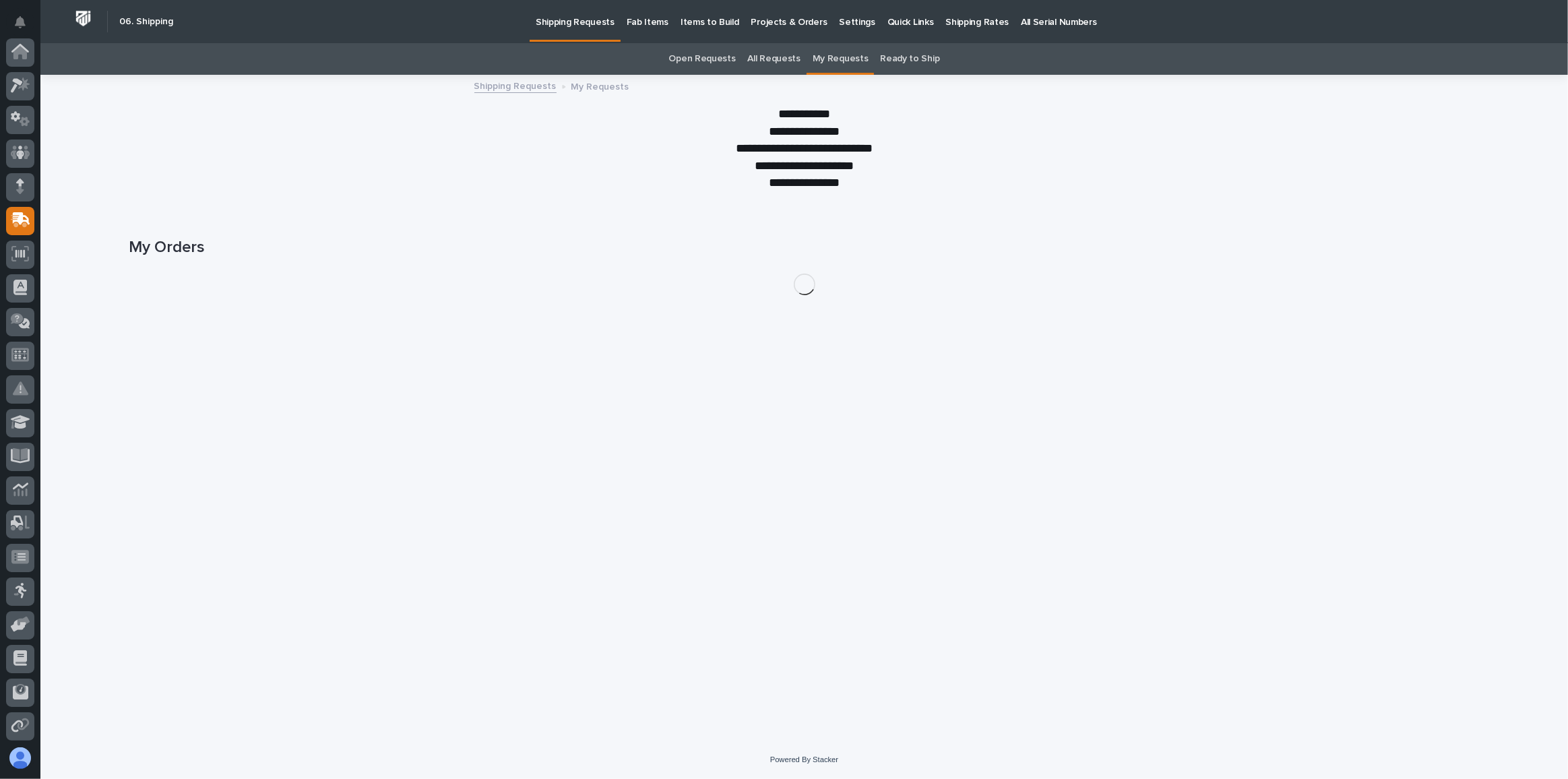
scroll to position [136, 0]
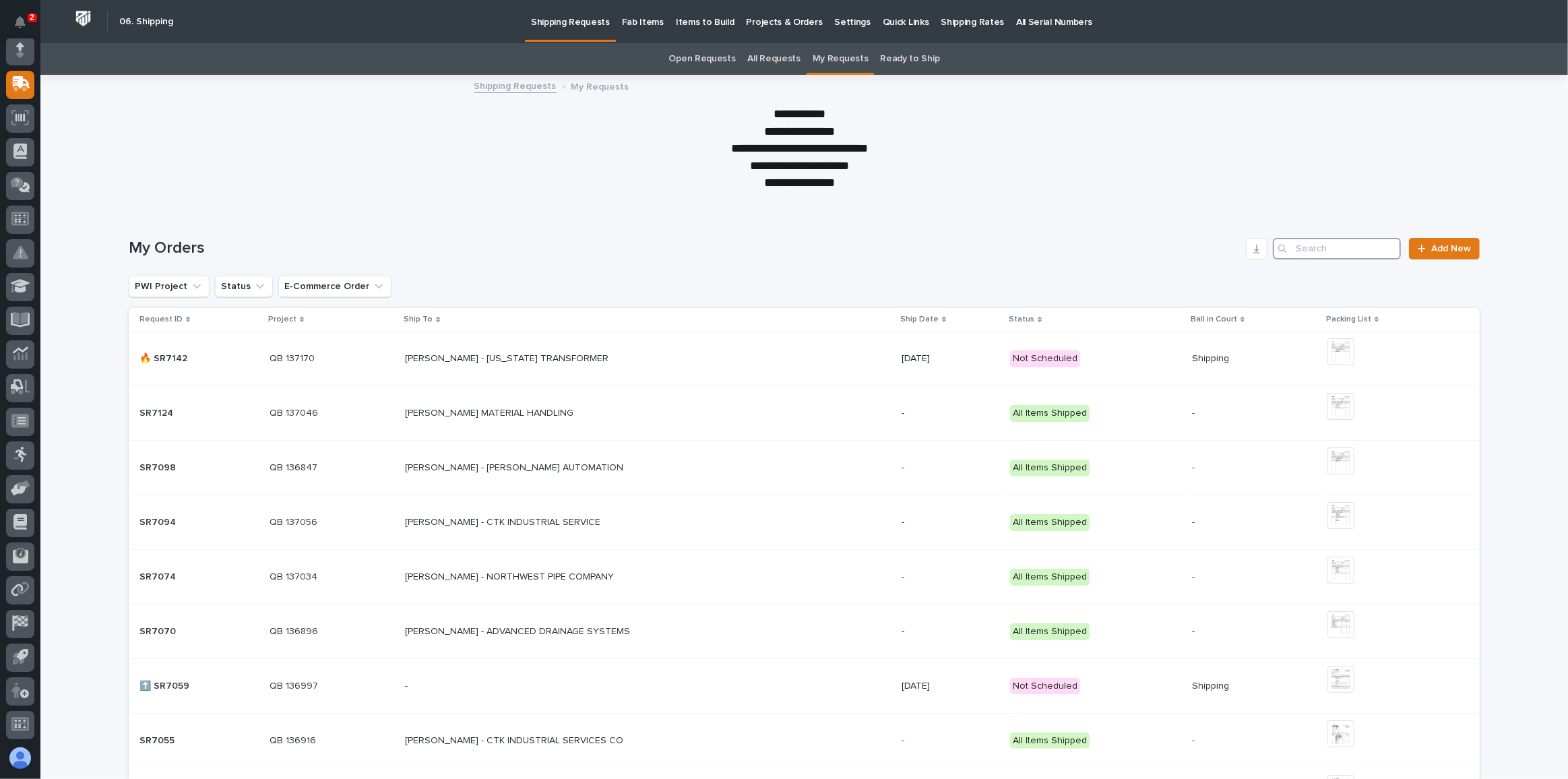
click at [1309, 246] on input "Search" at bounding box center [1336, 249] width 128 height 22
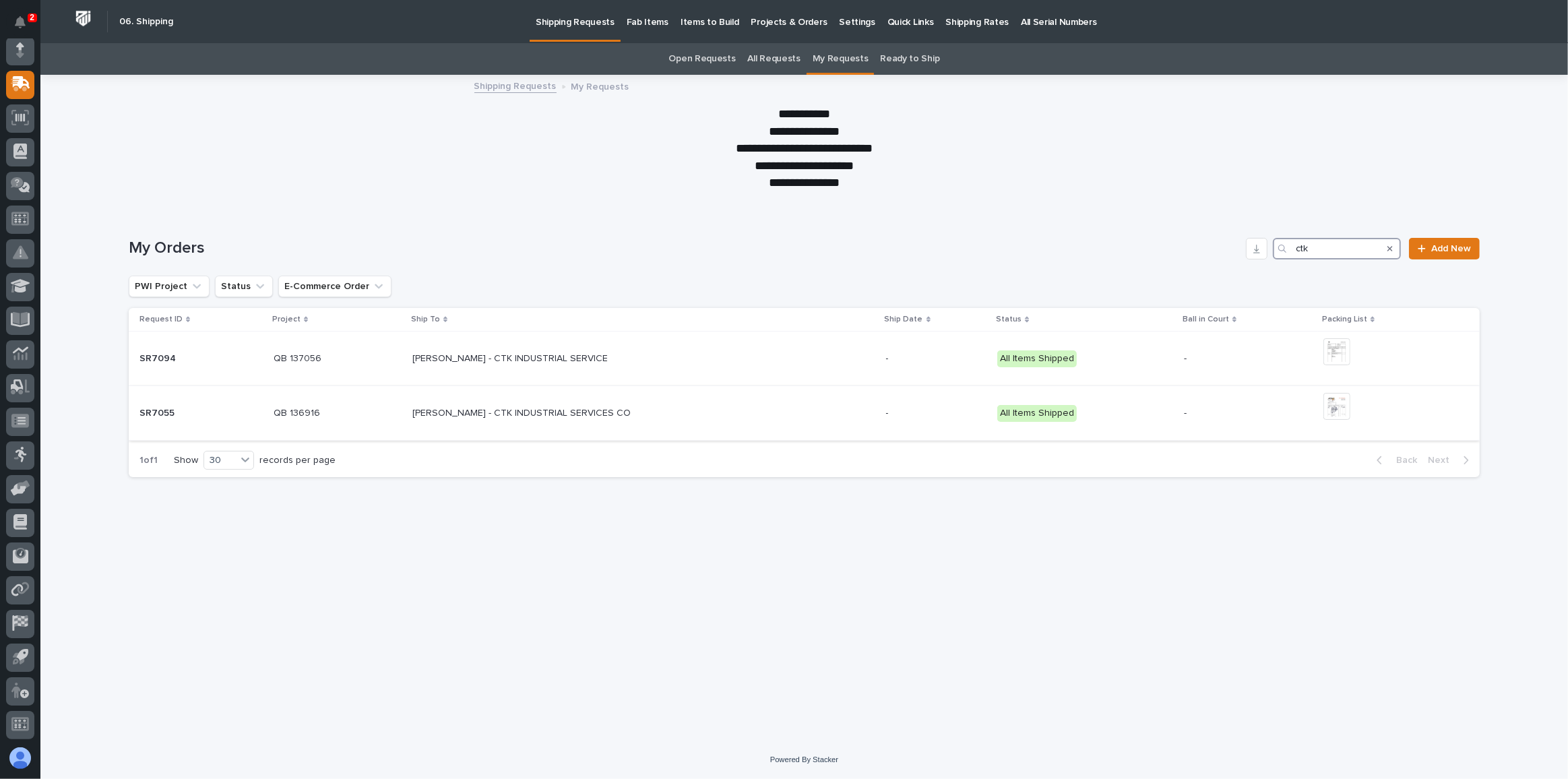
type input "ctk"
click at [1338, 401] on img at bounding box center [1337, 406] width 27 height 27
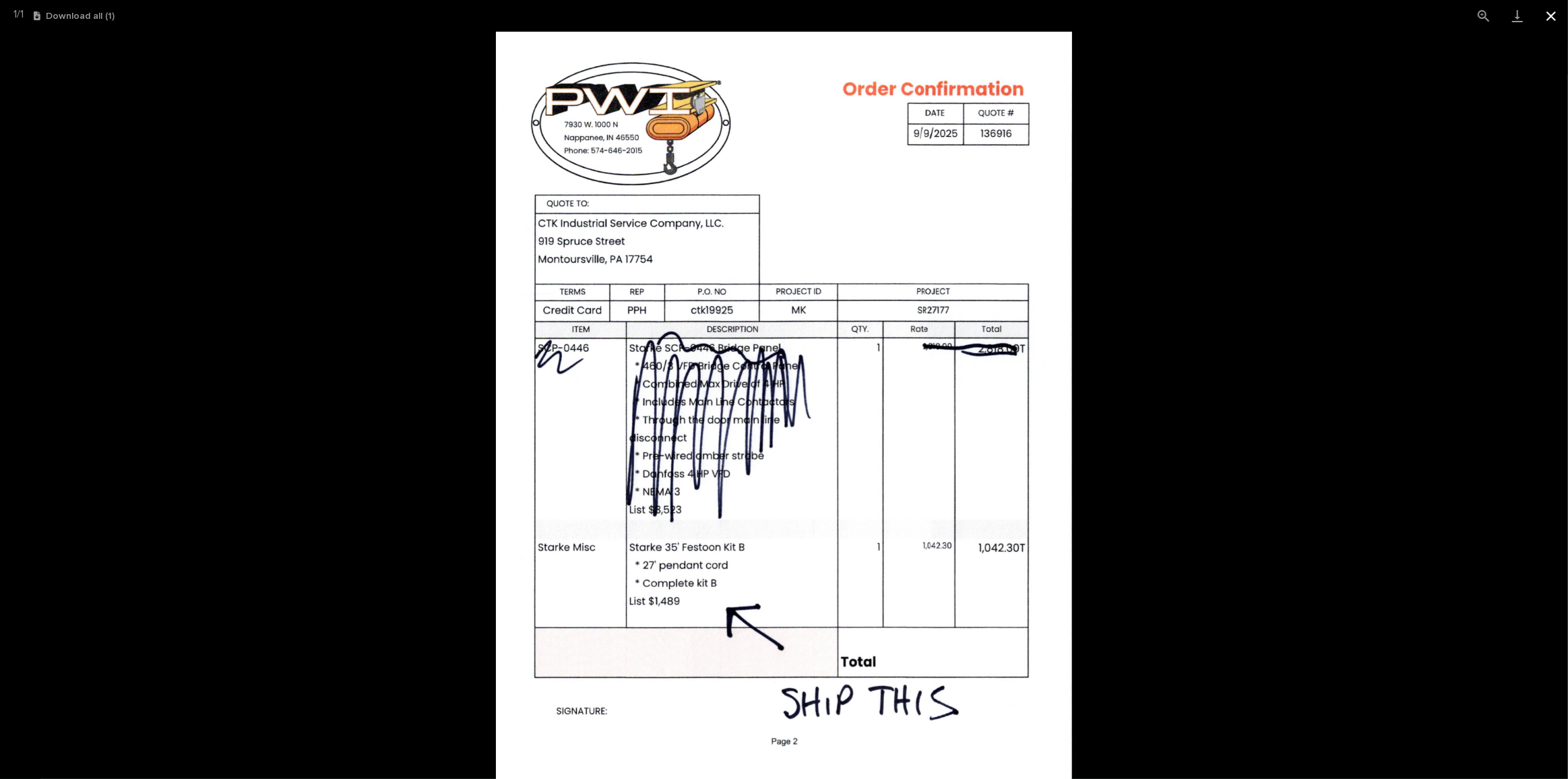
click at [1549, 14] on button "Close gallery" at bounding box center [1550, 16] width 34 height 32
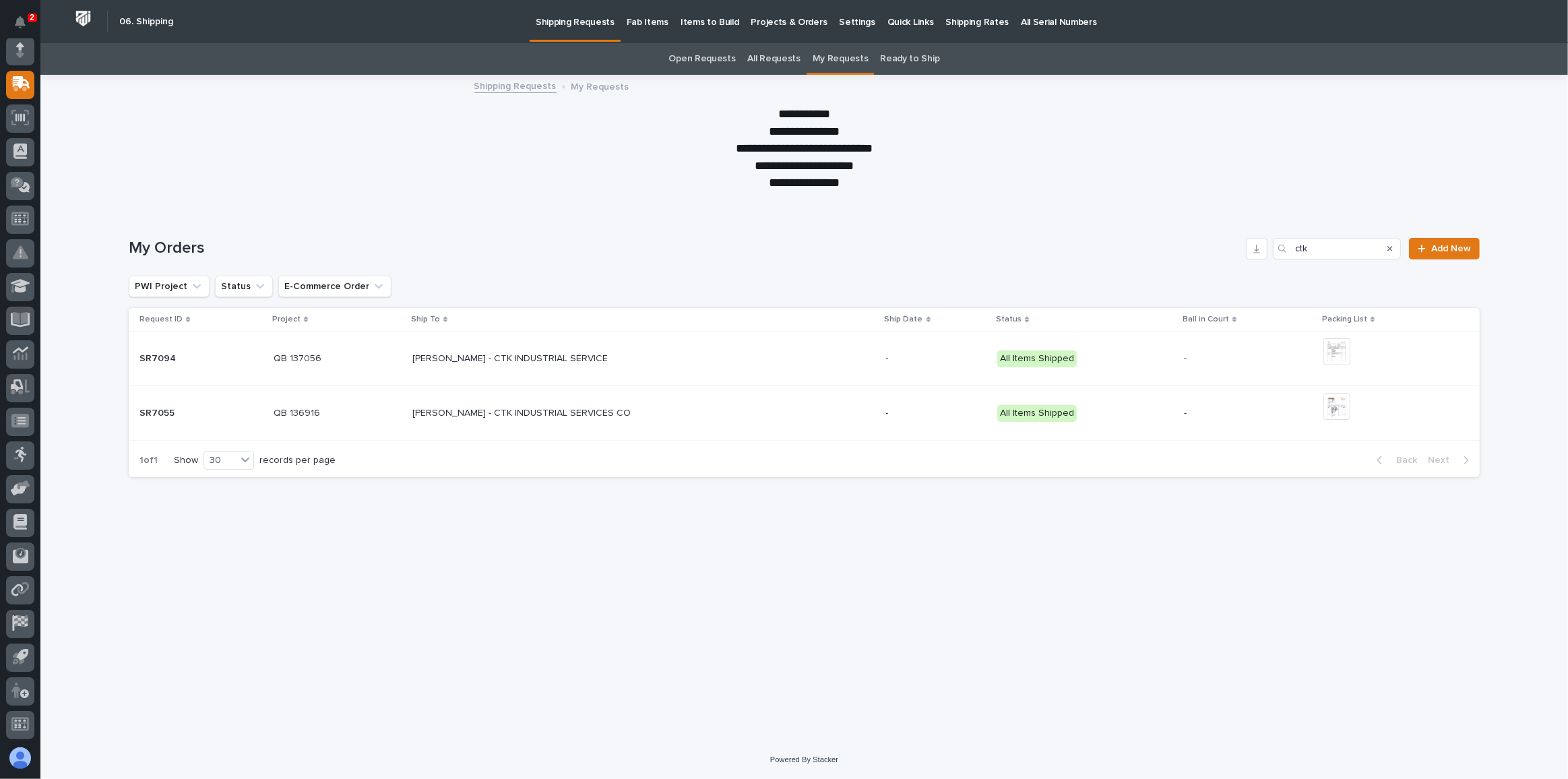
click at [160, 359] on p "SR7094" at bounding box center [158, 357] width 39 height 14
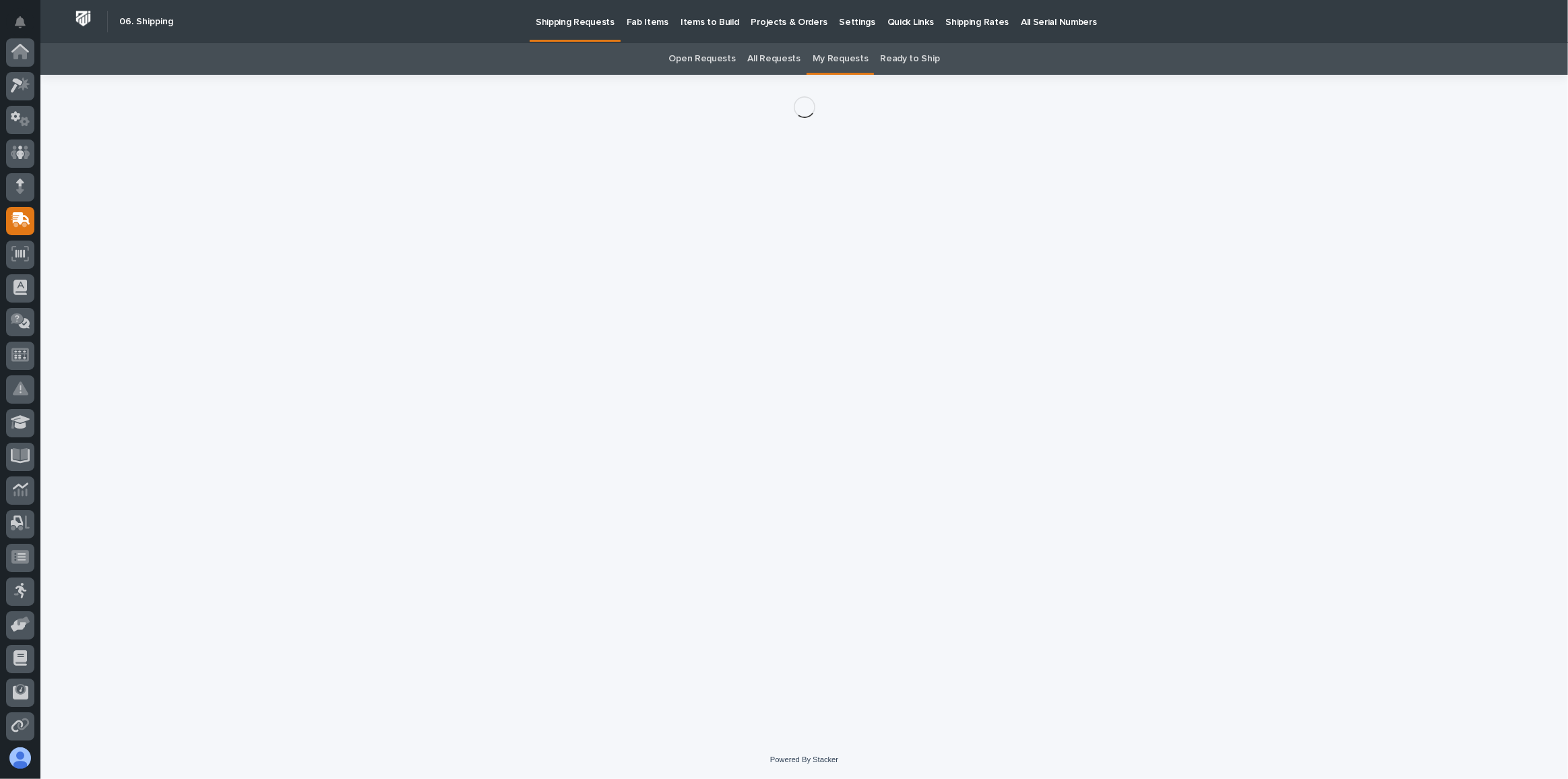
scroll to position [136, 0]
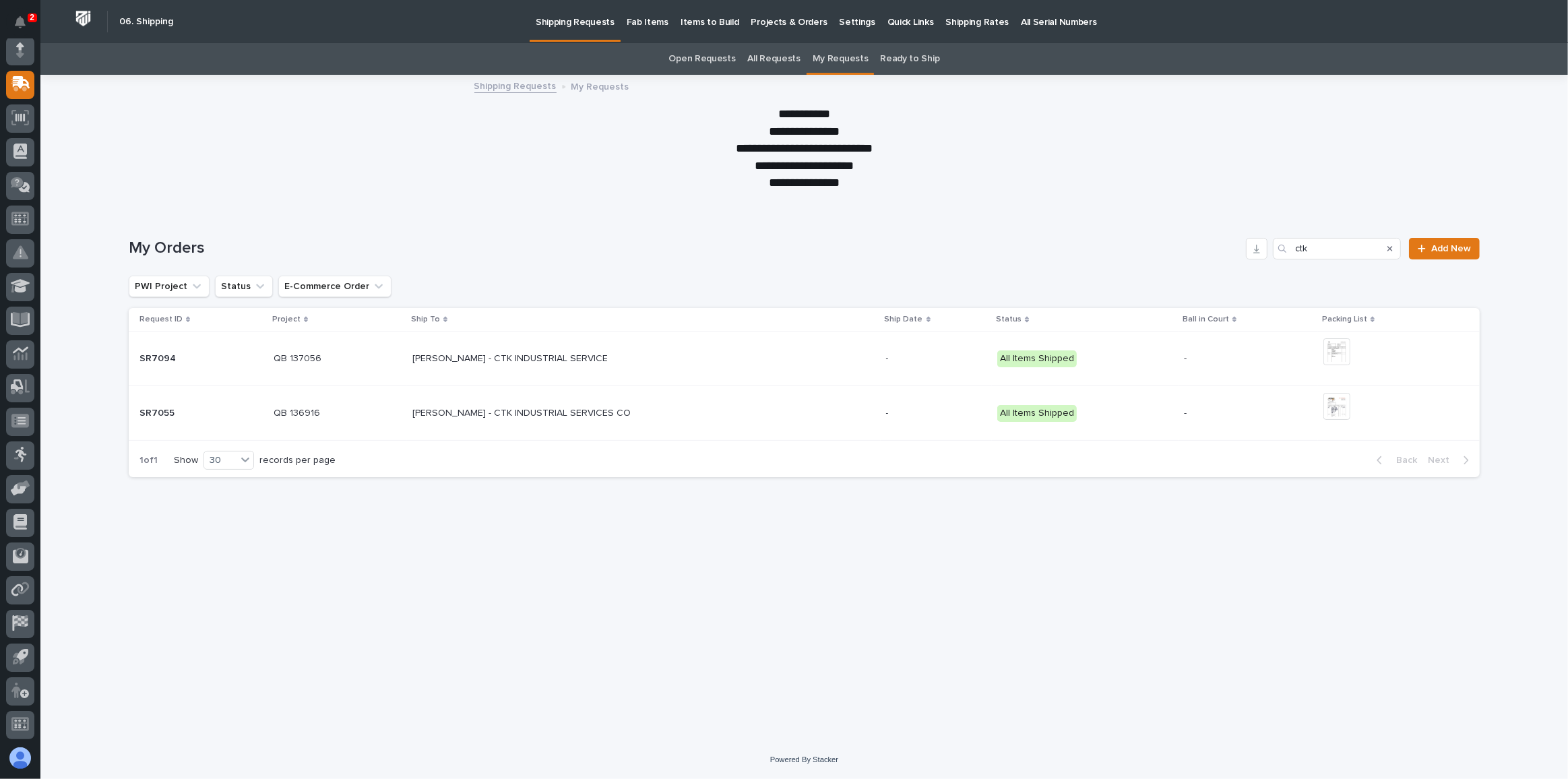
click at [163, 410] on p "SR7055" at bounding box center [157, 411] width 38 height 14
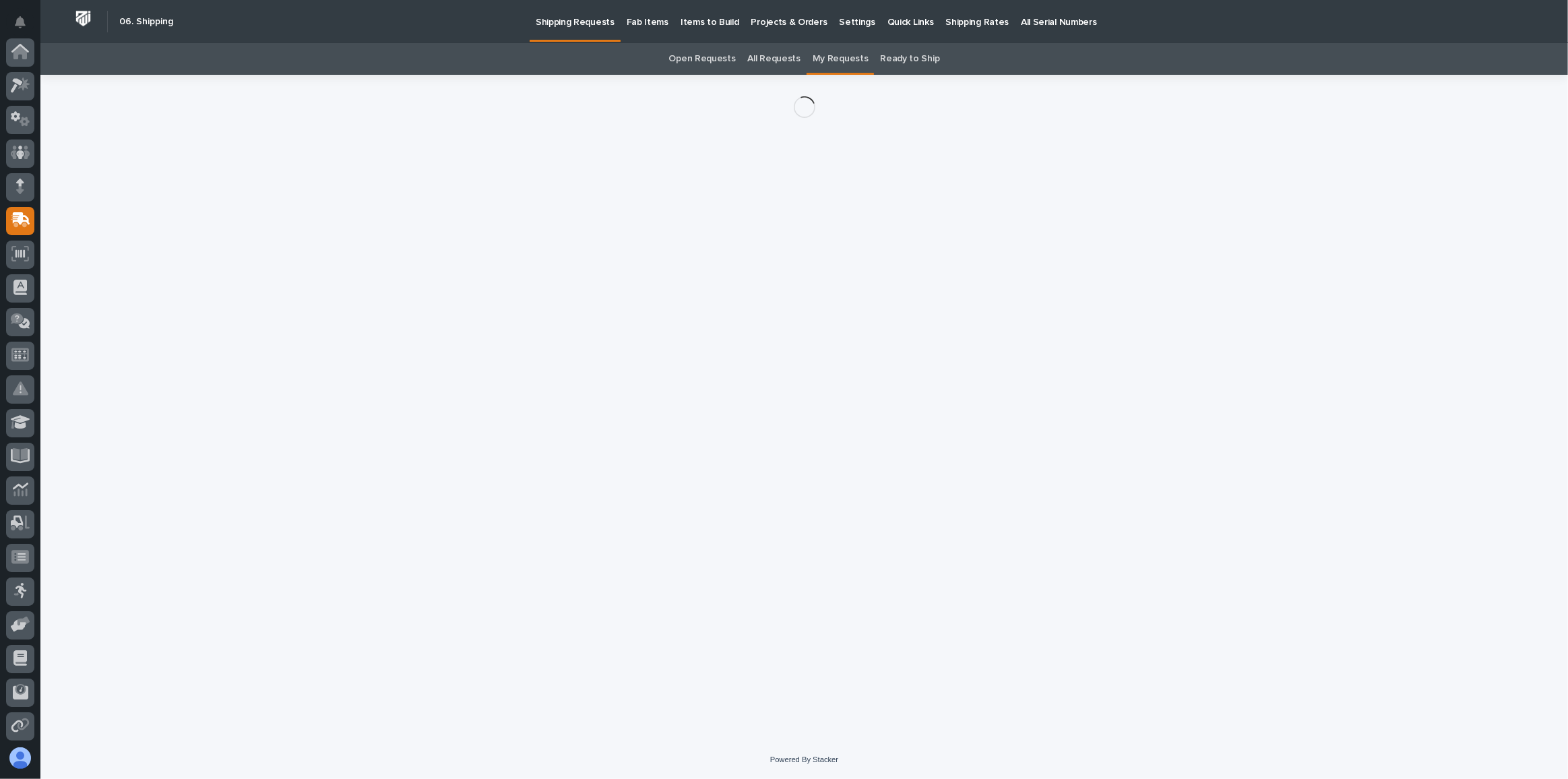
scroll to position [136, 0]
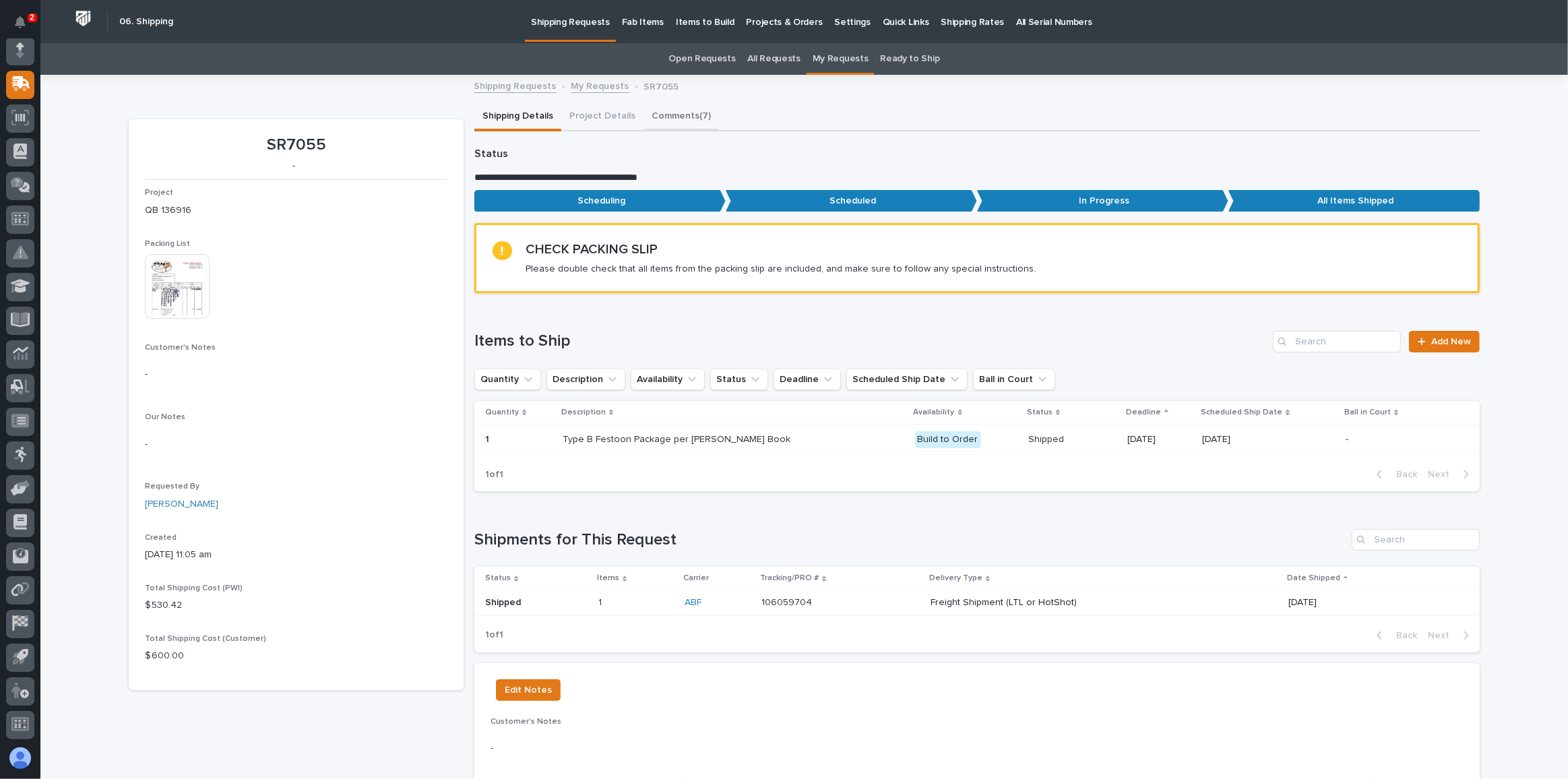
click at [673, 113] on button "Comments (7)" at bounding box center [681, 117] width 75 height 28
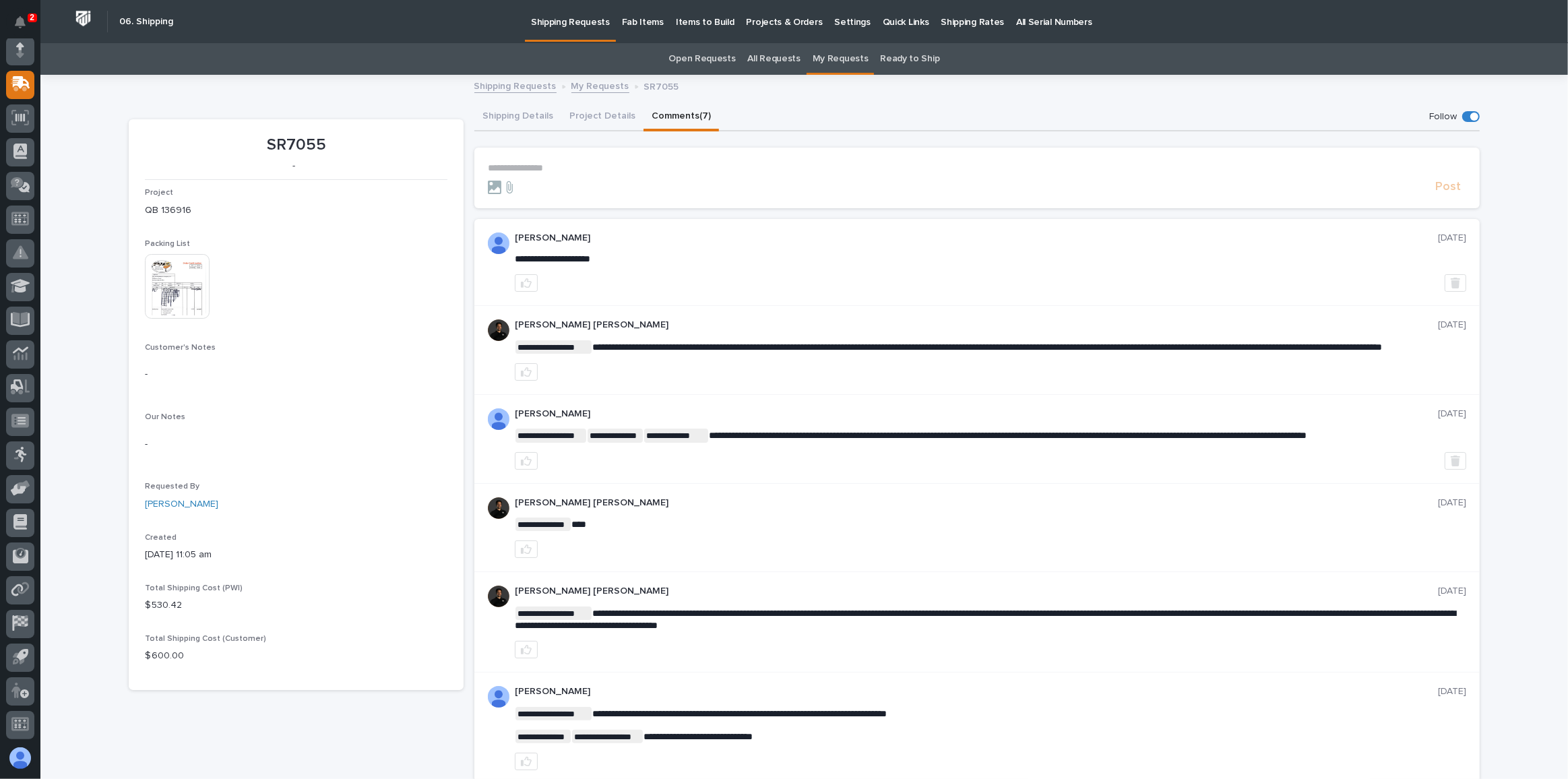
click at [521, 167] on p "**********" at bounding box center [977, 168] width 978 height 12
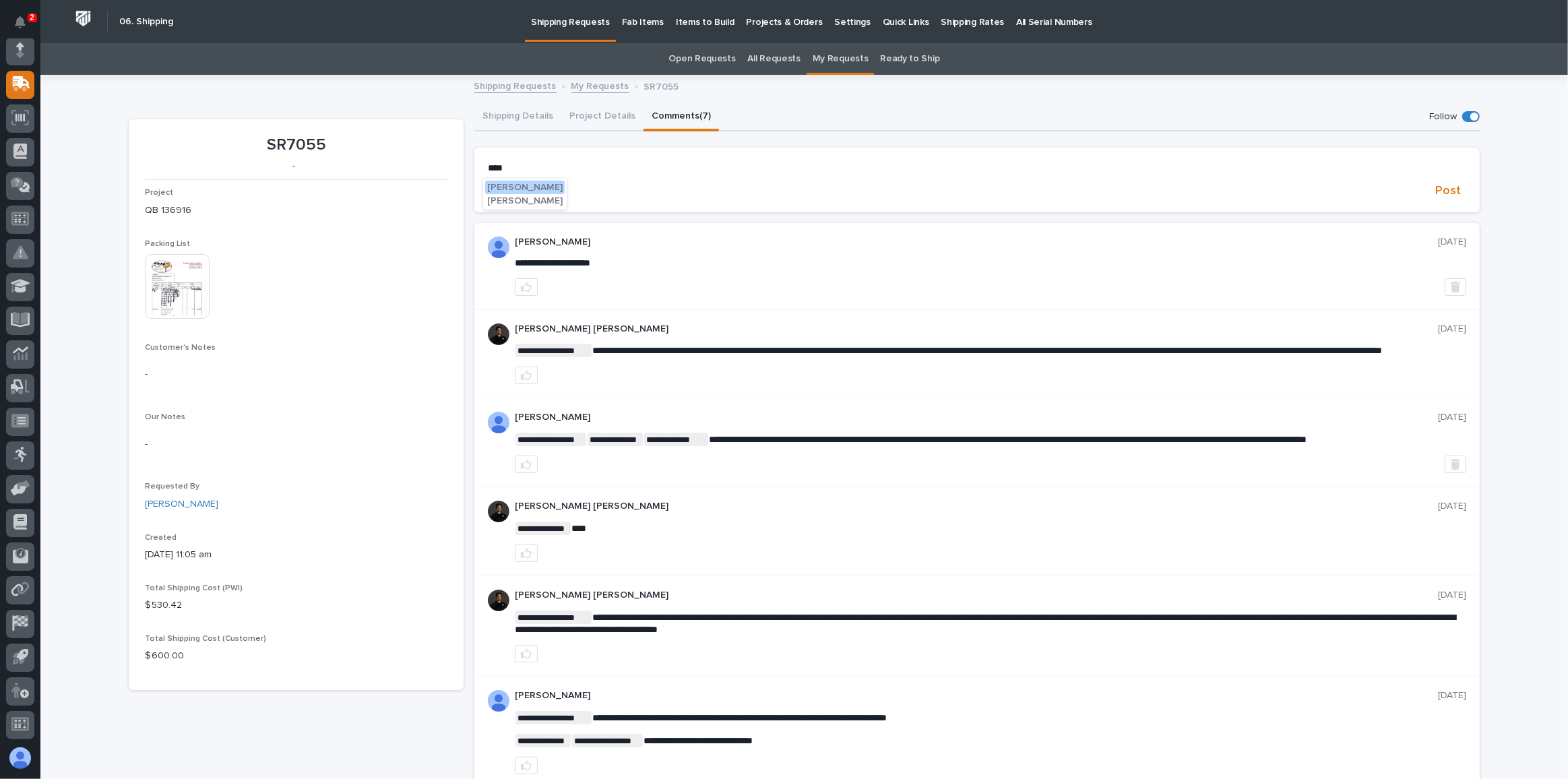
click at [516, 198] on span "[PERSON_NAME]" at bounding box center [524, 200] width 75 height 9
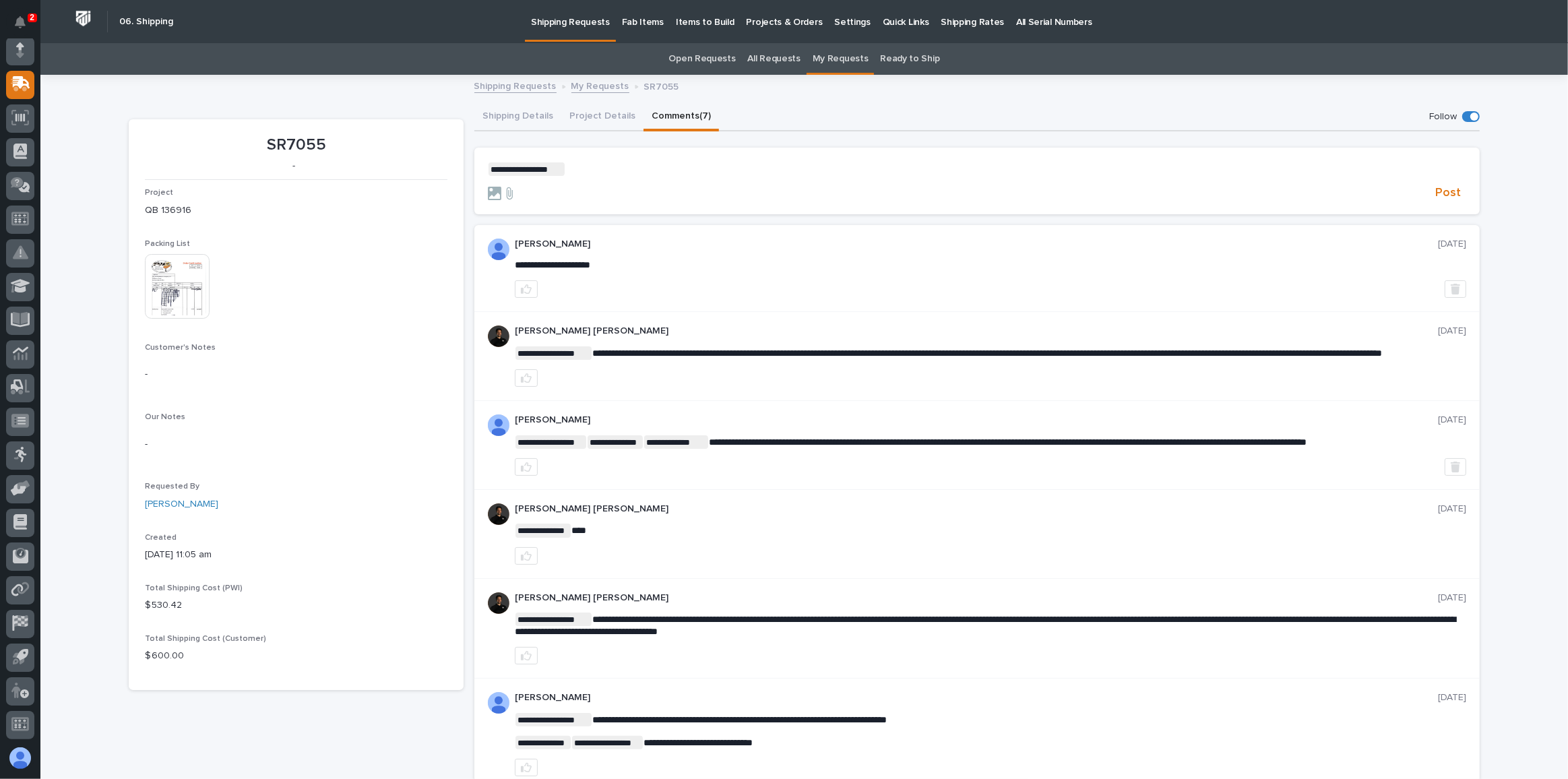
drag, startPoint x: 591, startPoint y: 165, endPoint x: 580, endPoint y: 167, distance: 11.2
click at [591, 165] on p "**********" at bounding box center [977, 169] width 978 height 13
click at [570, 214] on span "[PERSON_NAME]" at bounding box center [602, 215] width 75 height 9
click at [712, 173] on p "**********" at bounding box center [977, 169] width 978 height 13
click at [670, 182] on button "[PERSON_NAME]" at bounding box center [663, 188] width 80 height 13
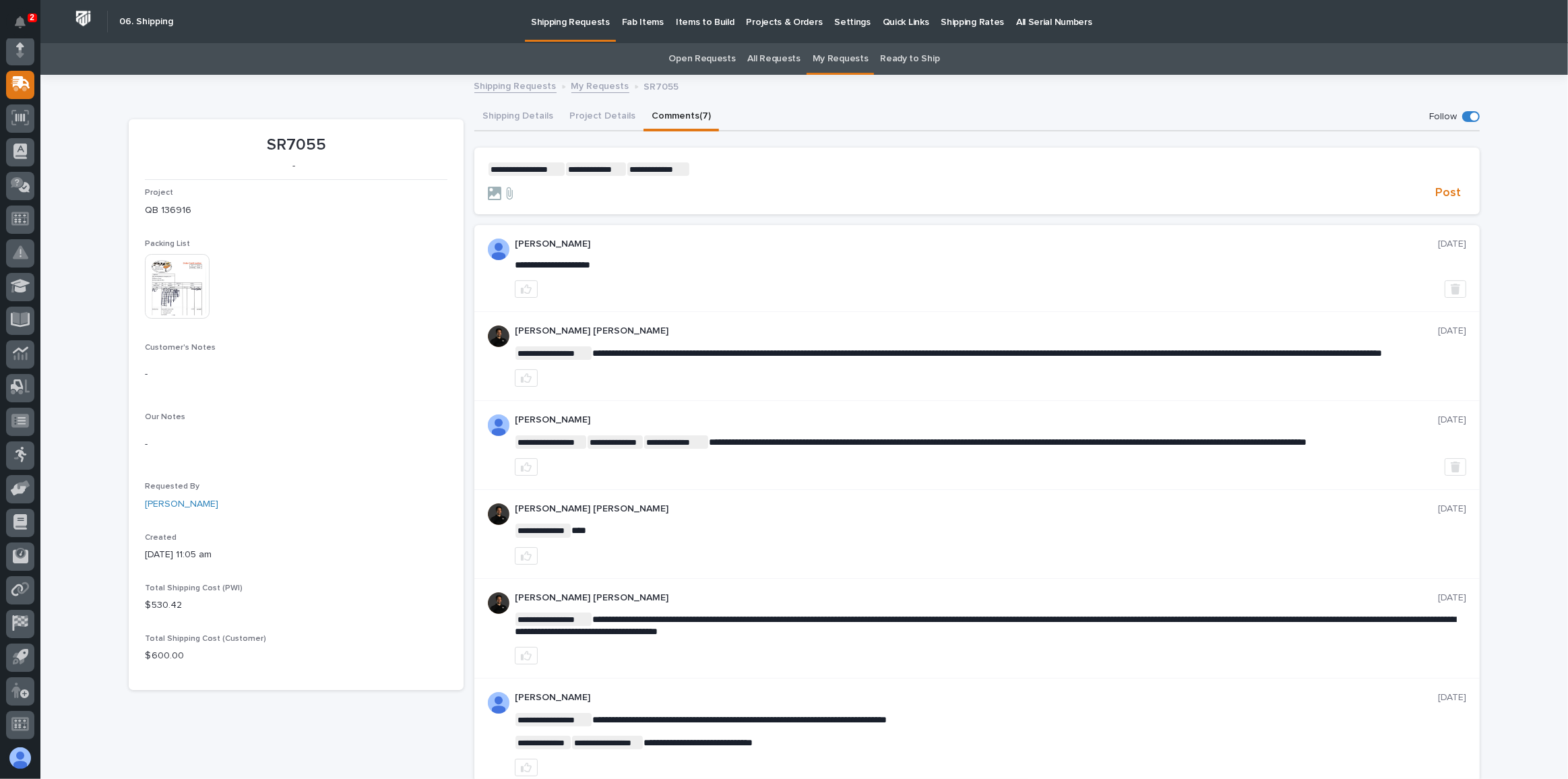
click at [741, 170] on p "**********" at bounding box center [977, 169] width 978 height 13
click at [183, 277] on img at bounding box center [177, 286] width 64 height 64
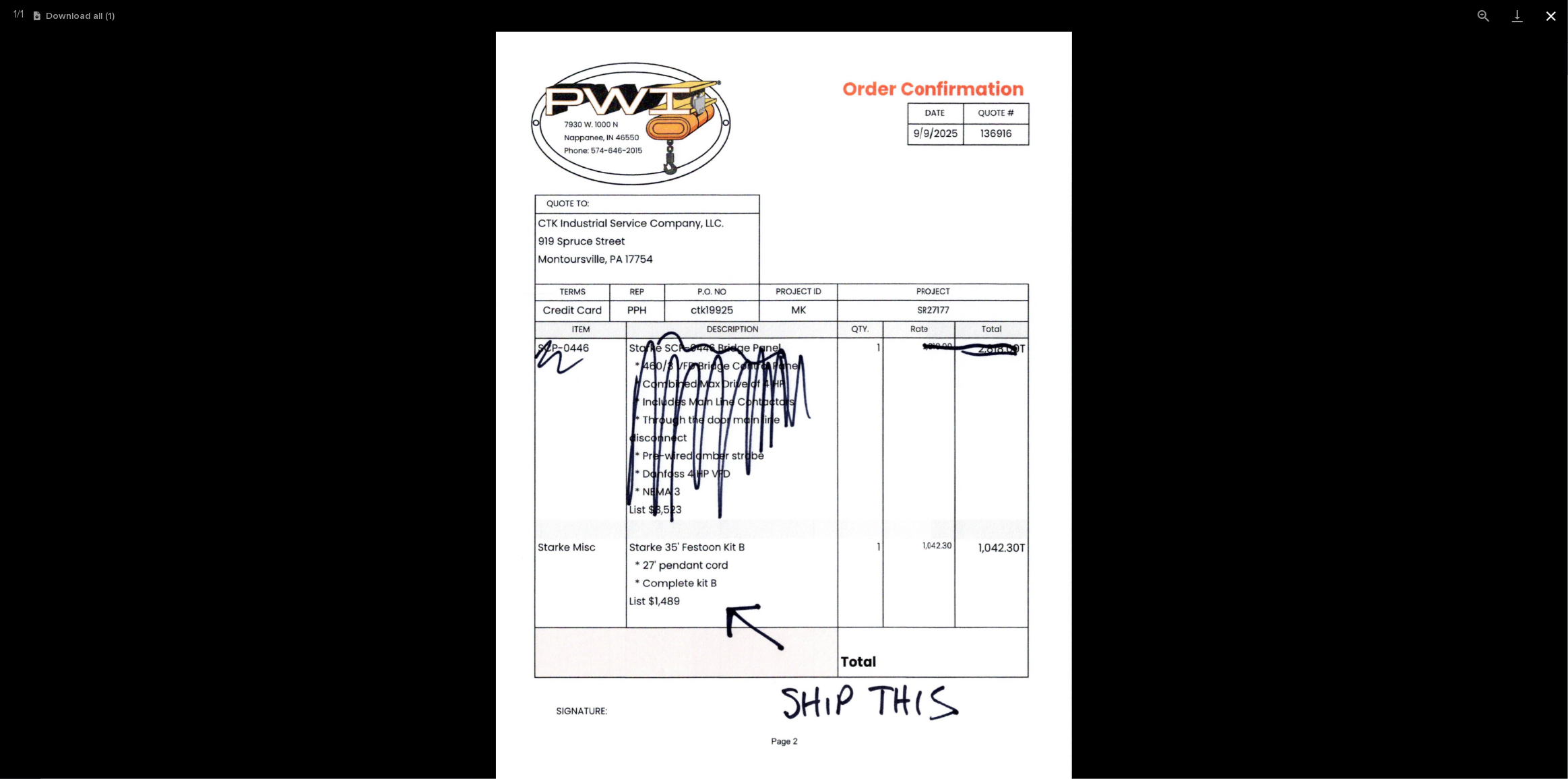
click at [1549, 12] on button "Close gallery" at bounding box center [1550, 16] width 34 height 32
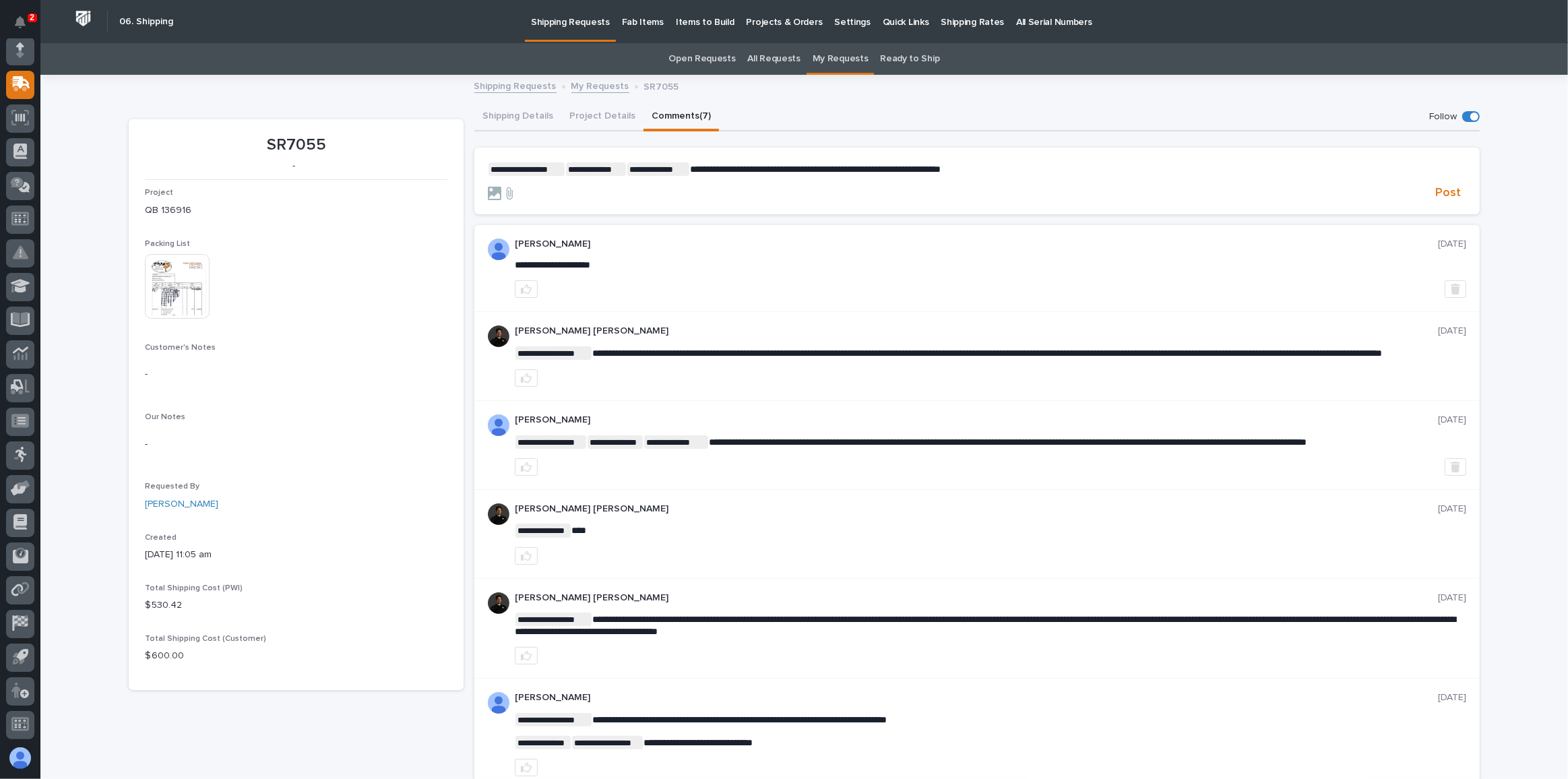
click at [1010, 168] on p "**********" at bounding box center [977, 169] width 978 height 13
click at [1450, 190] on span "Post" at bounding box center [1447, 193] width 26 height 15
